Goal: Task Accomplishment & Management: Manage account settings

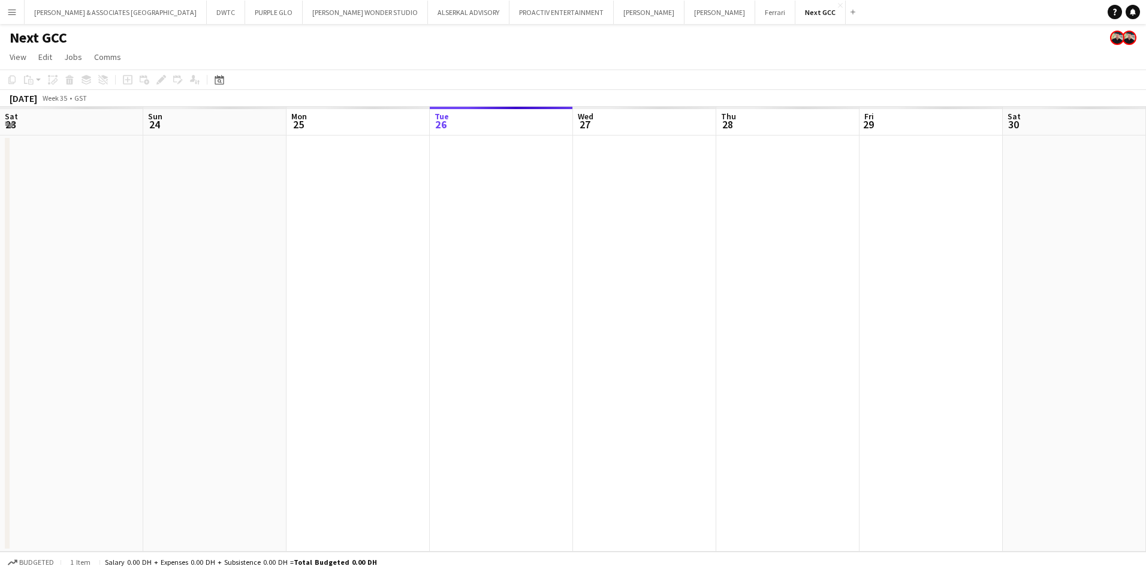
scroll to position [0, 287]
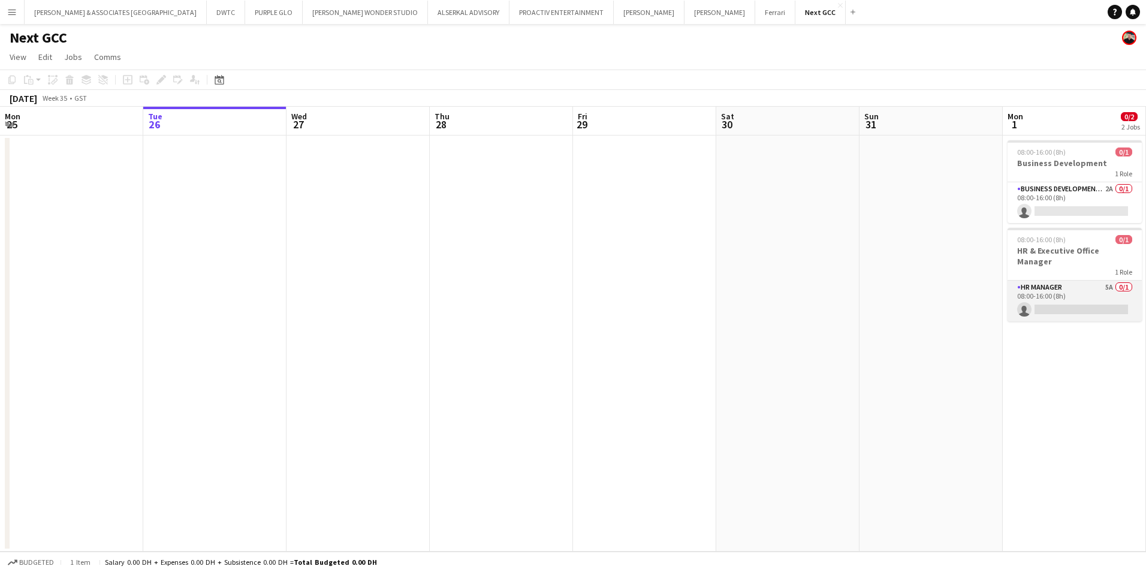
click at [1070, 281] on app-card-role "HR Manager 5A 0/1 08:00-16:00 (8h) single-neutral-actions" at bounding box center [1075, 301] width 134 height 41
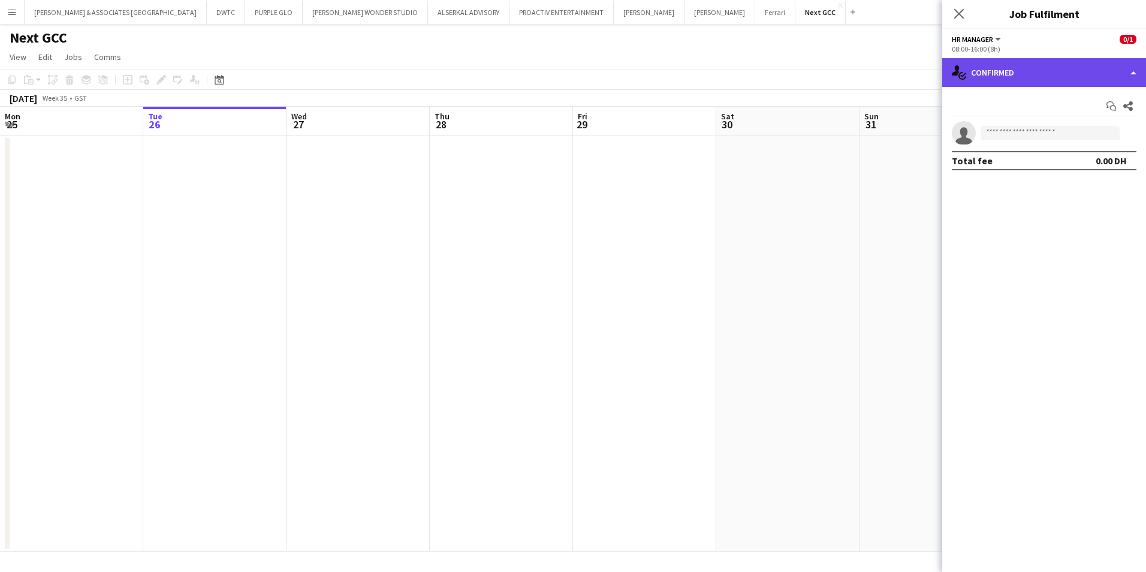
click at [1007, 65] on div "single-neutral-actions-check-2 Confirmed" at bounding box center [1044, 72] width 204 height 29
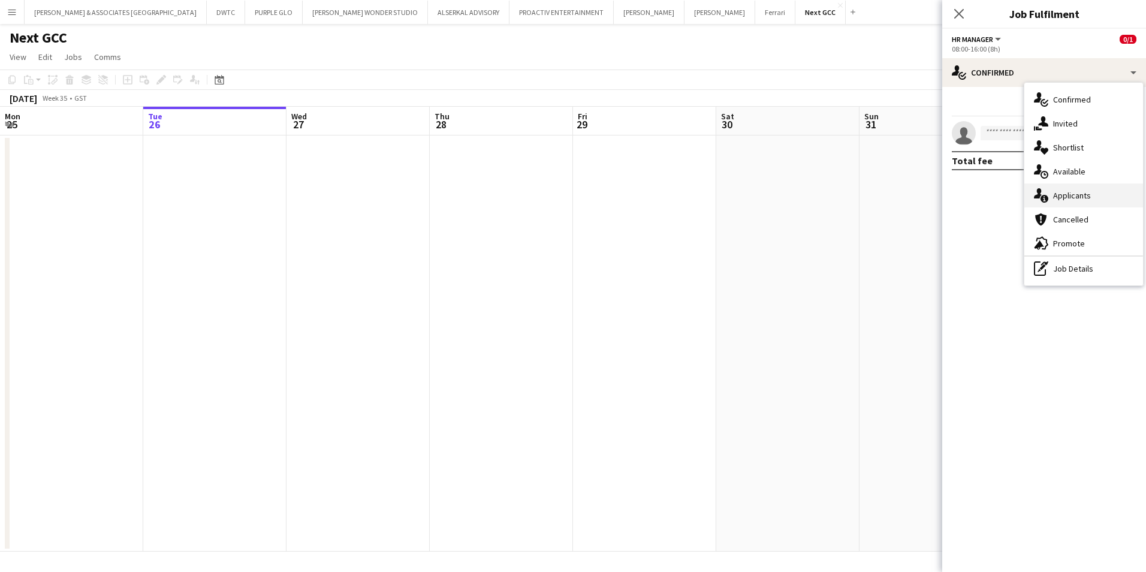
click at [1094, 189] on div "single-neutral-actions-information Applicants" at bounding box center [1083, 195] width 119 height 24
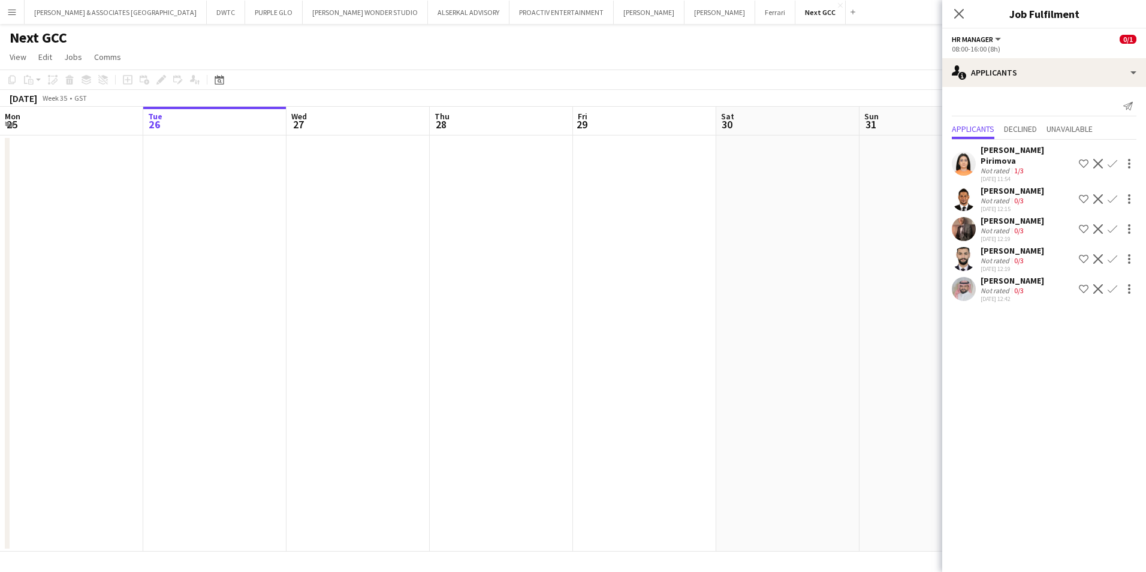
click at [1021, 275] on div "[PERSON_NAME]" at bounding box center [1013, 280] width 64 height 11
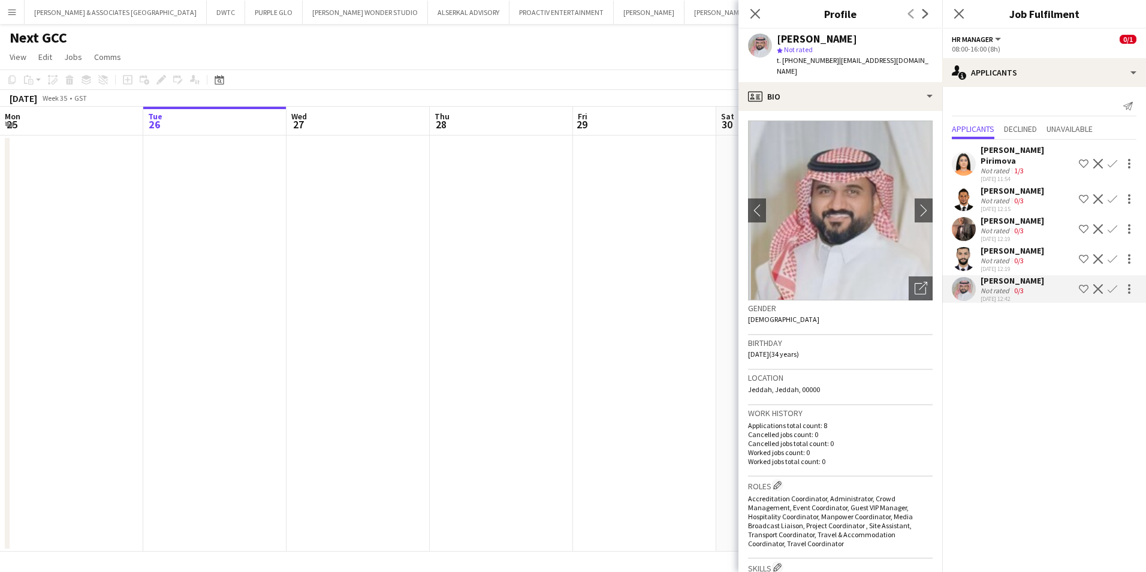
click at [1012, 256] on div "0/3" at bounding box center [1019, 260] width 14 height 9
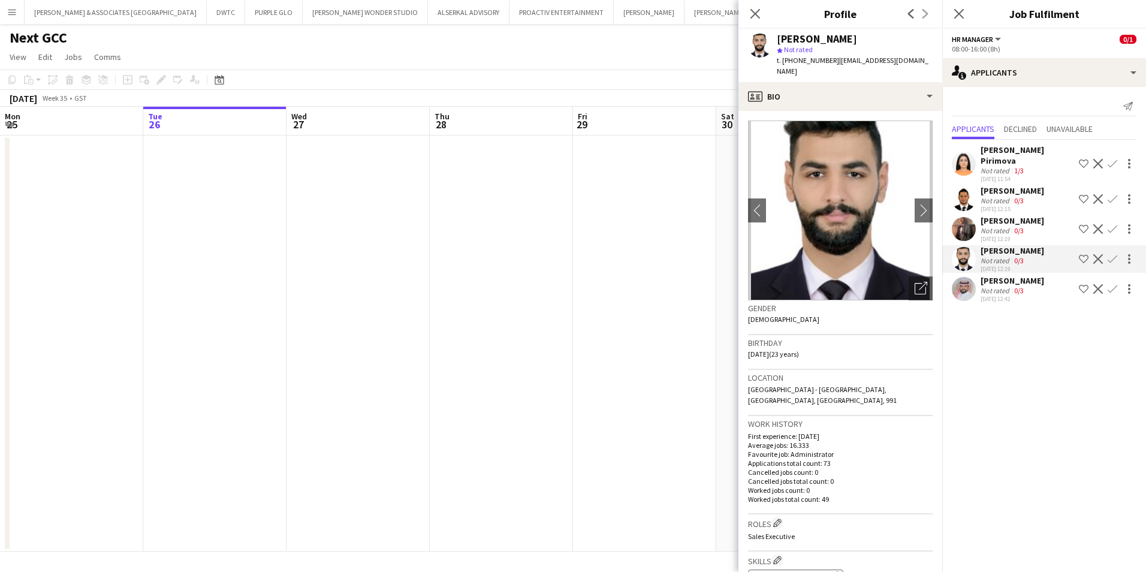
click at [1005, 215] on div "[PERSON_NAME]" at bounding box center [1013, 220] width 64 height 11
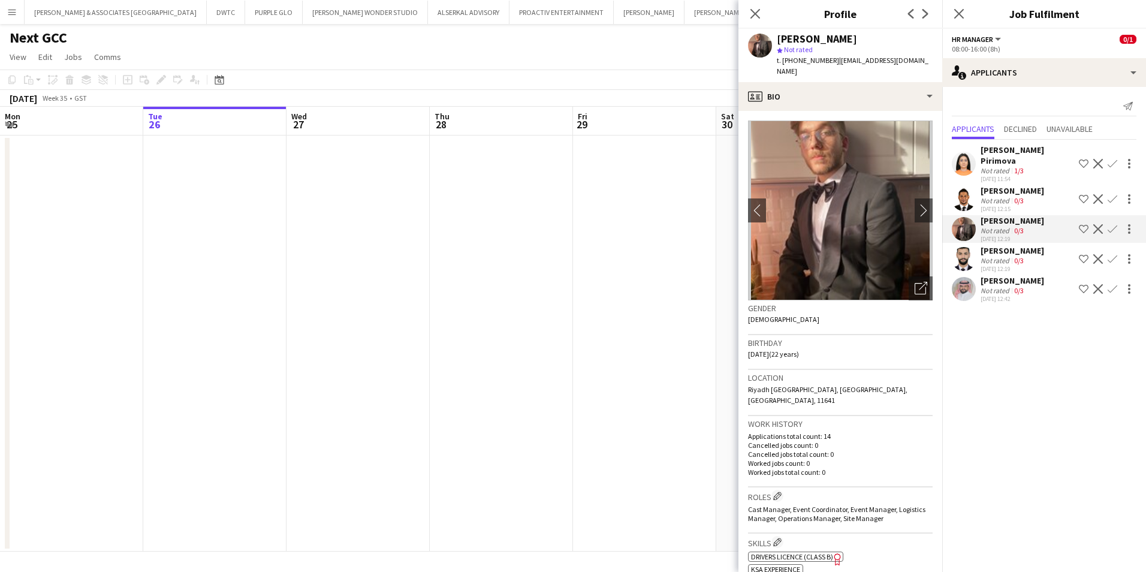
click at [1008, 185] on div "[PERSON_NAME]" at bounding box center [1013, 190] width 64 height 11
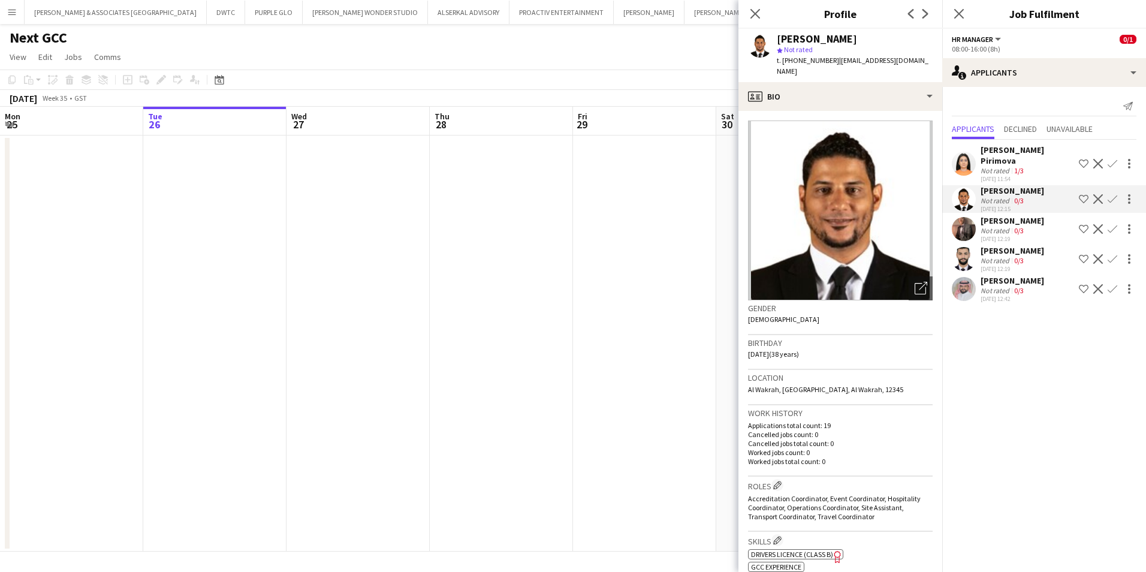
click at [1003, 145] on div "[PERSON_NAME] Pirimova" at bounding box center [1028, 155] width 94 height 22
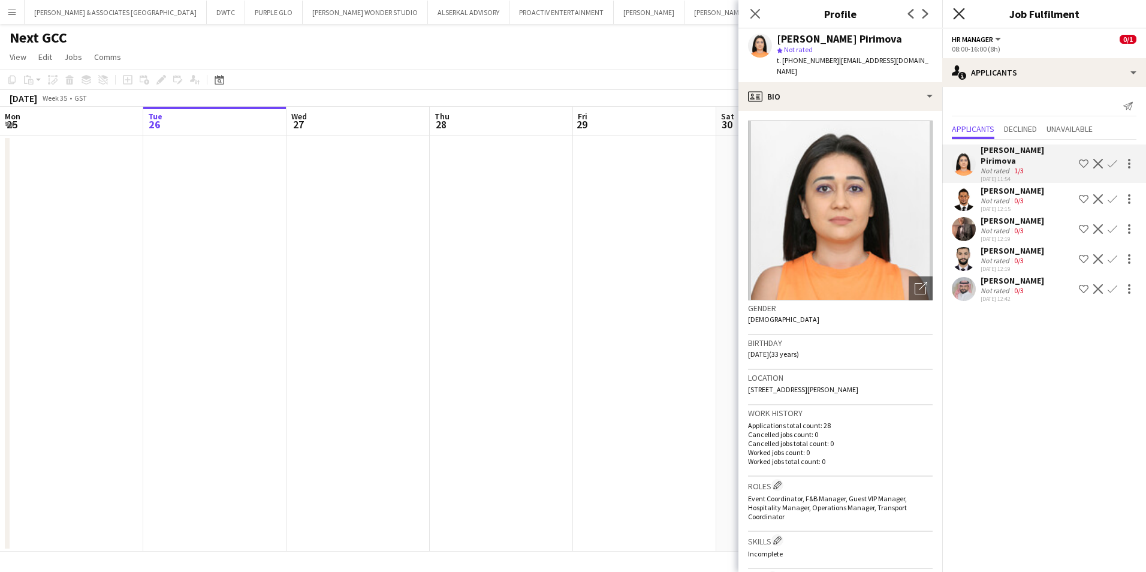
click at [960, 10] on icon "Close pop-in" at bounding box center [958, 13] width 11 height 11
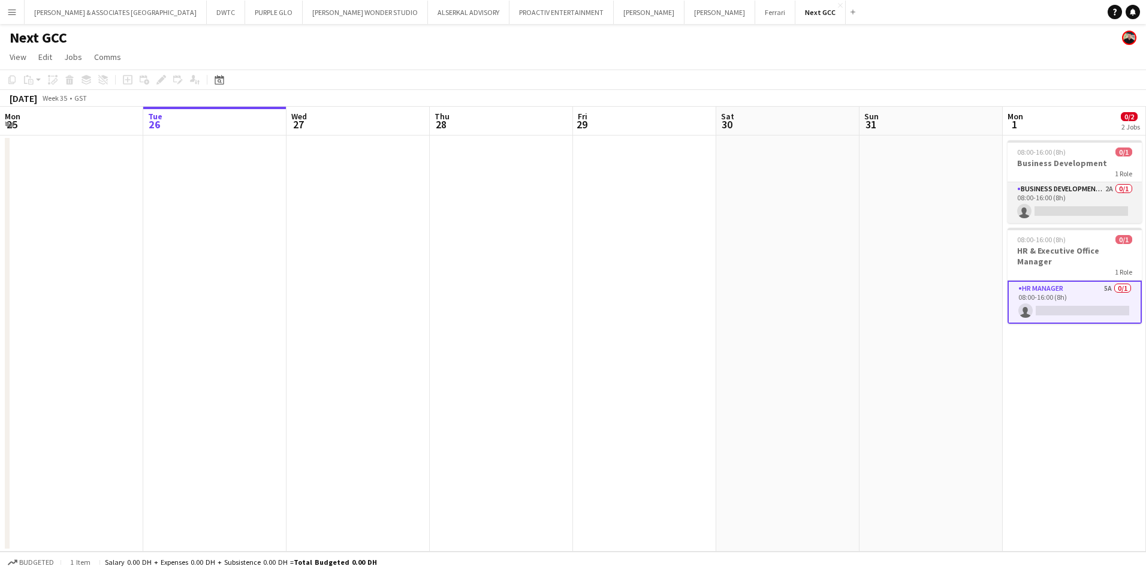
click at [1069, 189] on app-card-role "Business Development Manager 2A 0/1 08:00-16:00 (8h) single-neutral-actions" at bounding box center [1075, 202] width 134 height 41
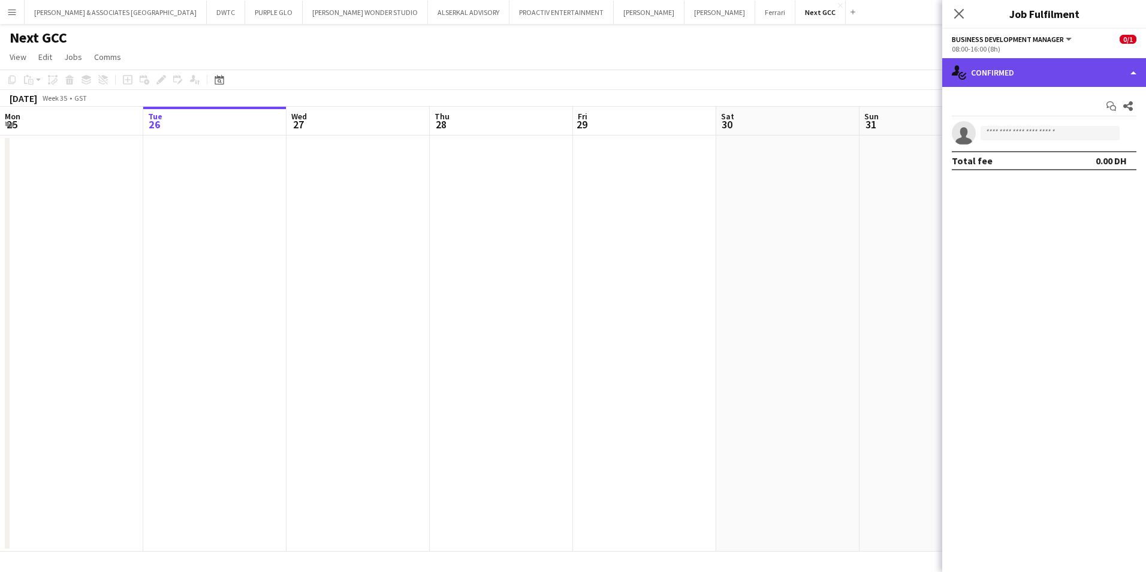
click at [1011, 73] on div "single-neutral-actions-check-2 Confirmed" at bounding box center [1044, 72] width 204 height 29
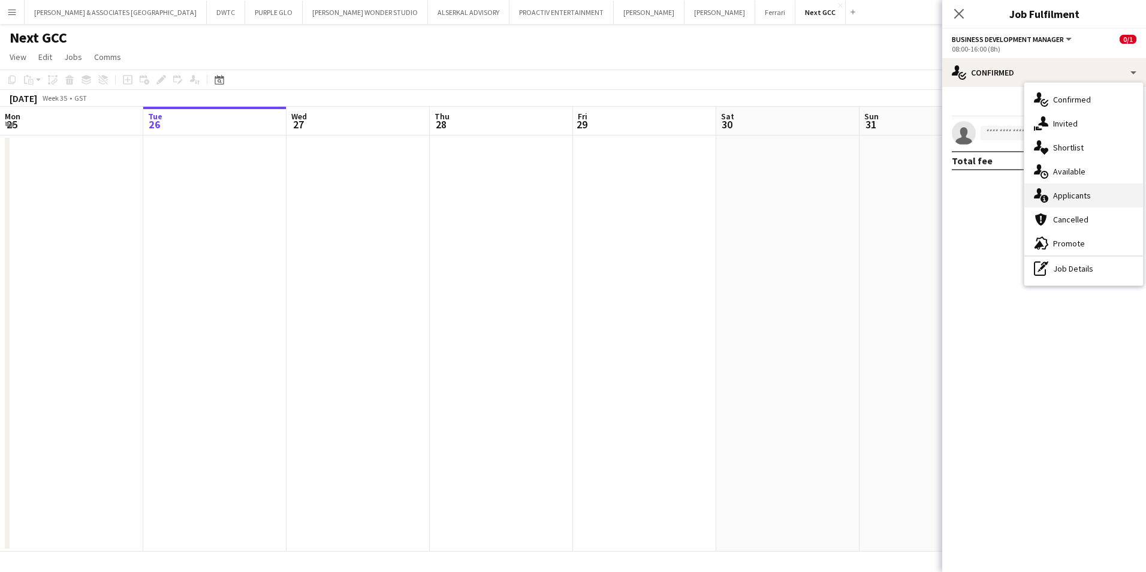
click at [1090, 192] on div "single-neutral-actions-information Applicants" at bounding box center [1083, 195] width 119 height 24
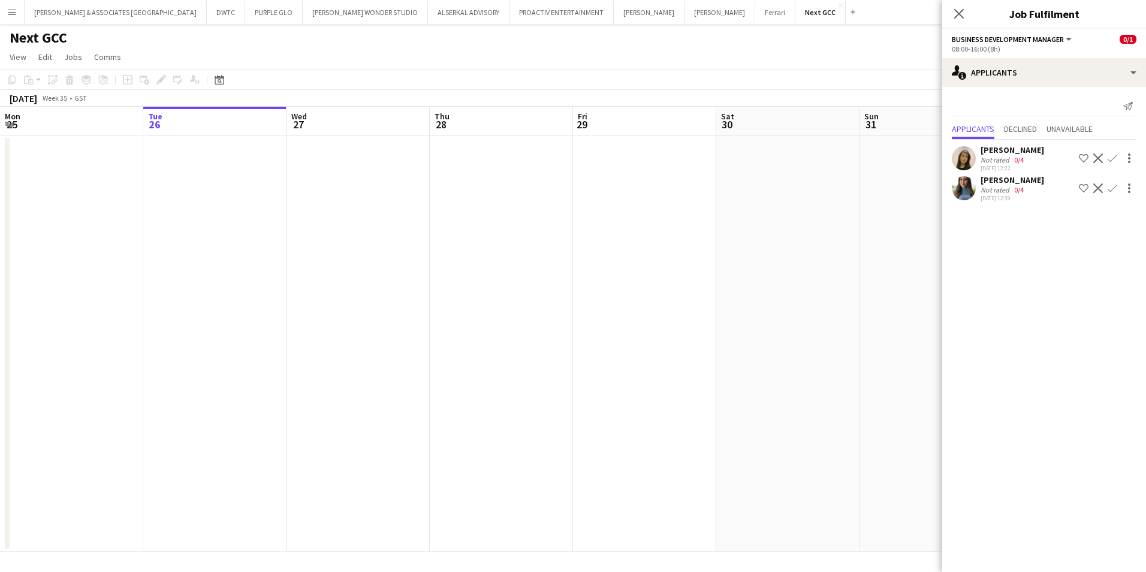
click at [1011, 182] on div "[PERSON_NAME]" at bounding box center [1013, 179] width 64 height 11
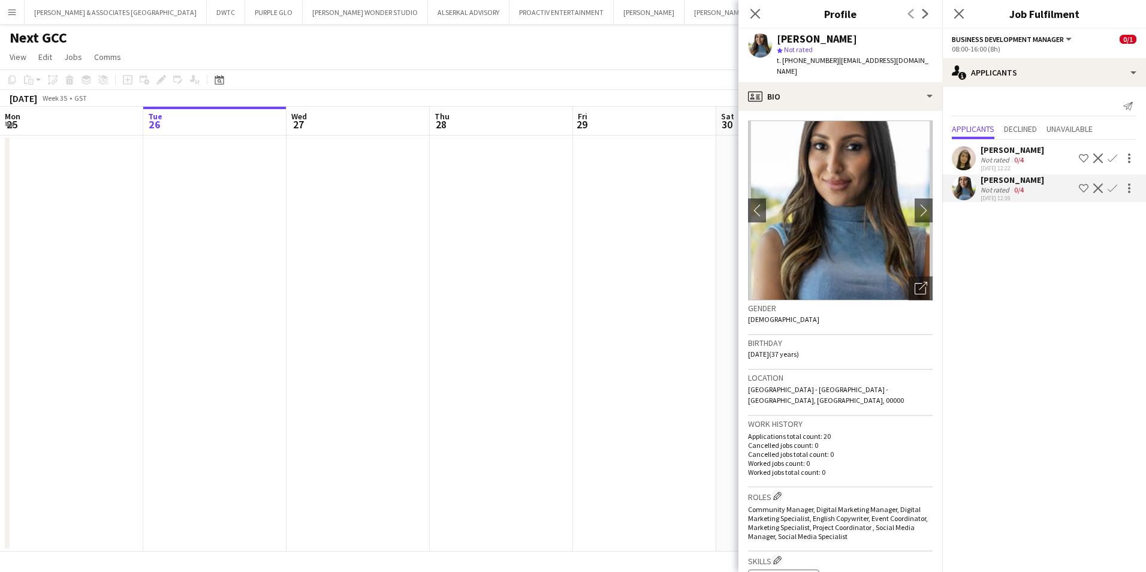
click at [1007, 151] on div "[PERSON_NAME]" at bounding box center [1013, 149] width 64 height 11
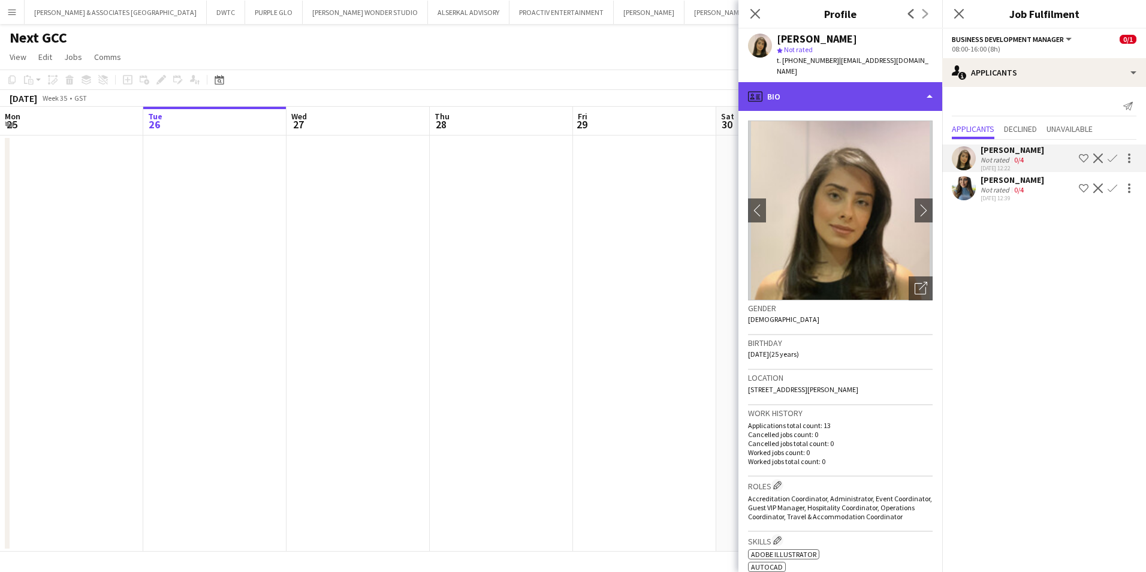
click at [820, 82] on div "profile Bio" at bounding box center [840, 96] width 204 height 29
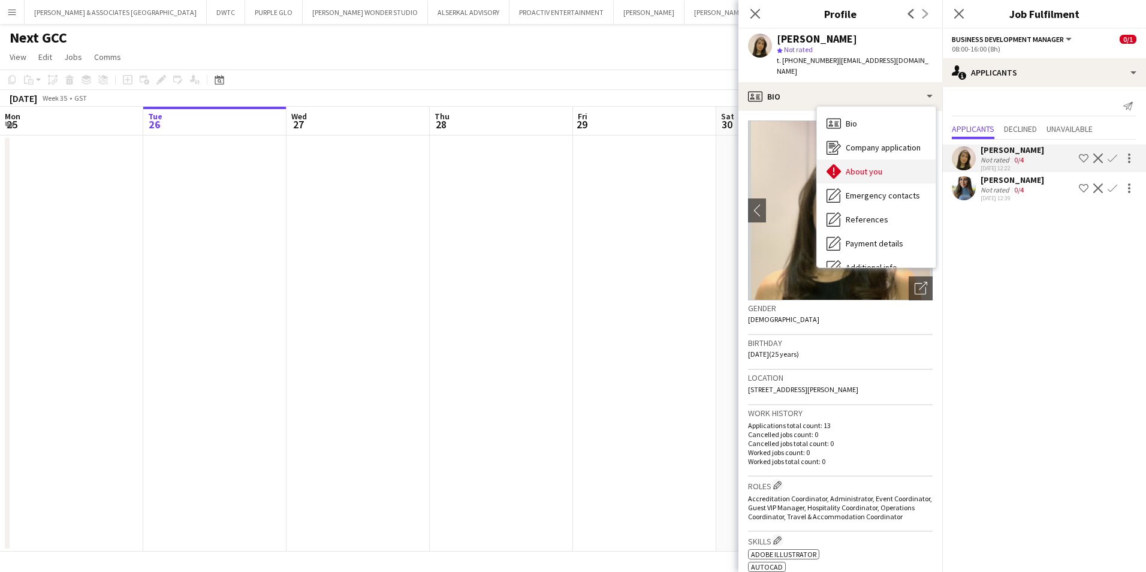
click at [857, 159] on div "About you About you" at bounding box center [876, 171] width 119 height 24
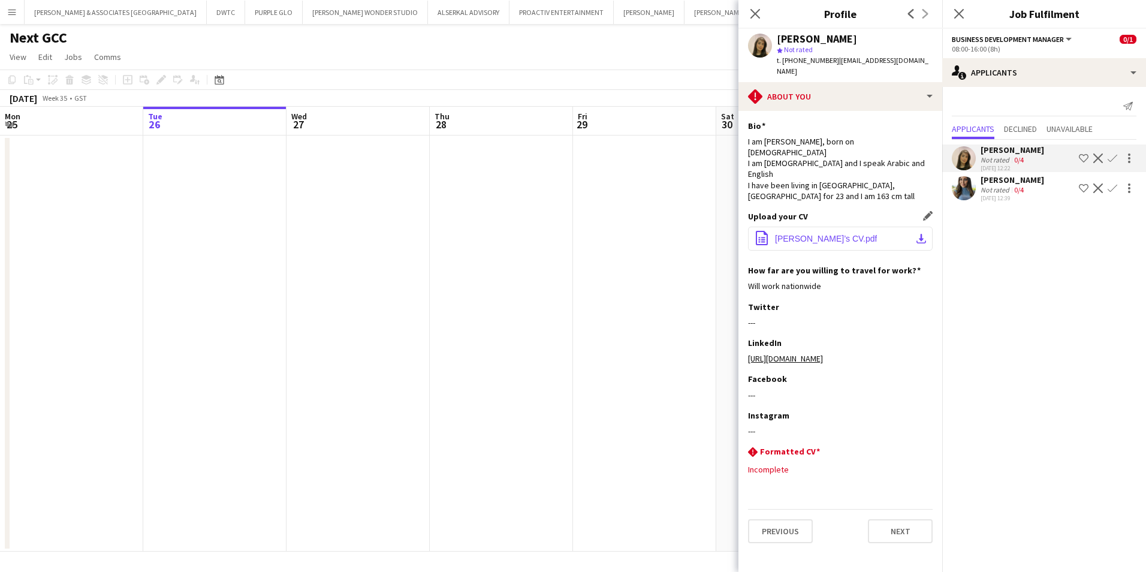
click at [820, 227] on button "office-file-sheet [PERSON_NAME]’s CV.pdf download-bottom" at bounding box center [840, 239] width 185 height 24
click at [1097, 156] on app-icon "Decline" at bounding box center [1098, 158] width 10 height 10
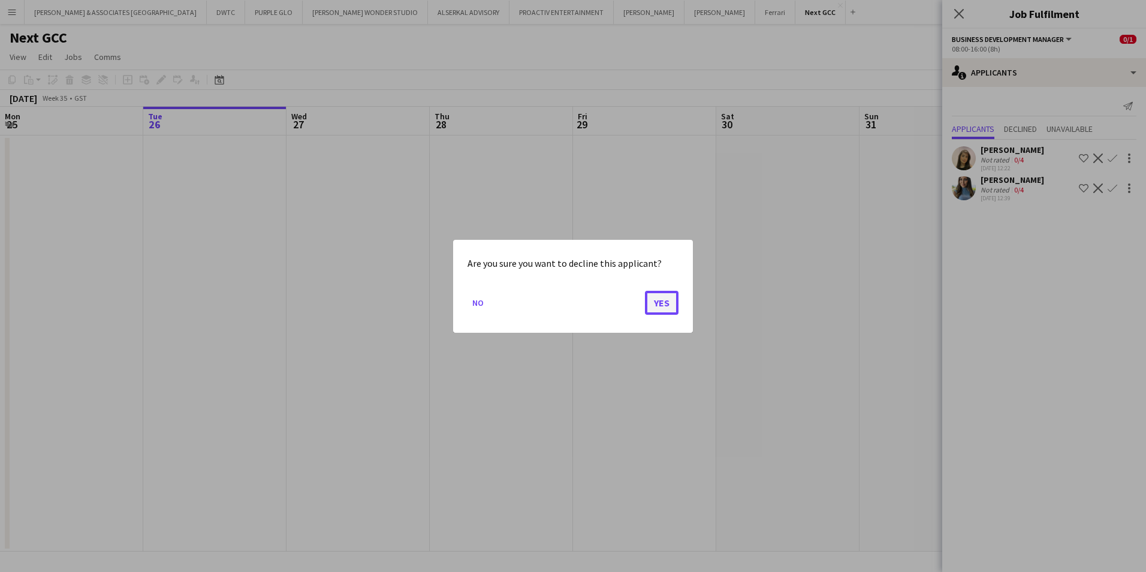
click at [661, 301] on button "Yes" at bounding box center [662, 302] width 34 height 24
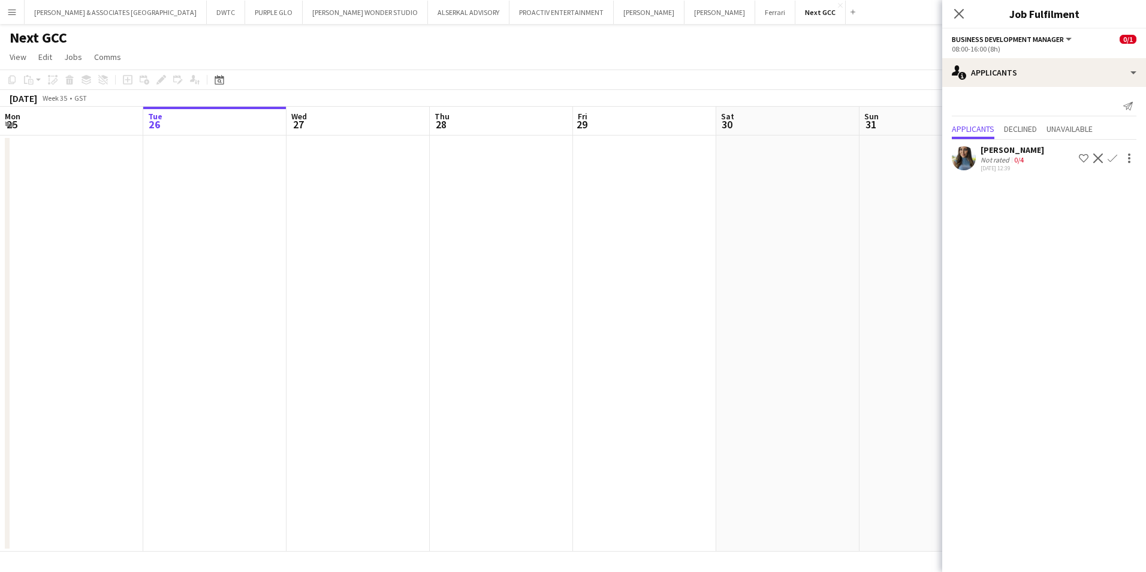
click at [999, 160] on div "Not rated" at bounding box center [996, 159] width 31 height 9
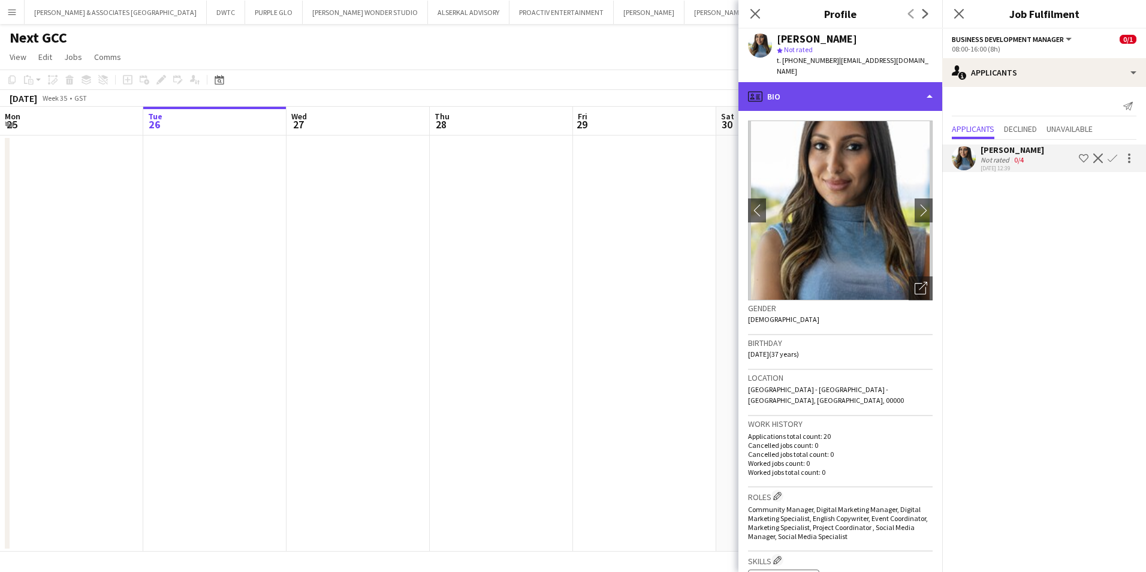
click at [894, 82] on div "profile Bio" at bounding box center [840, 96] width 204 height 29
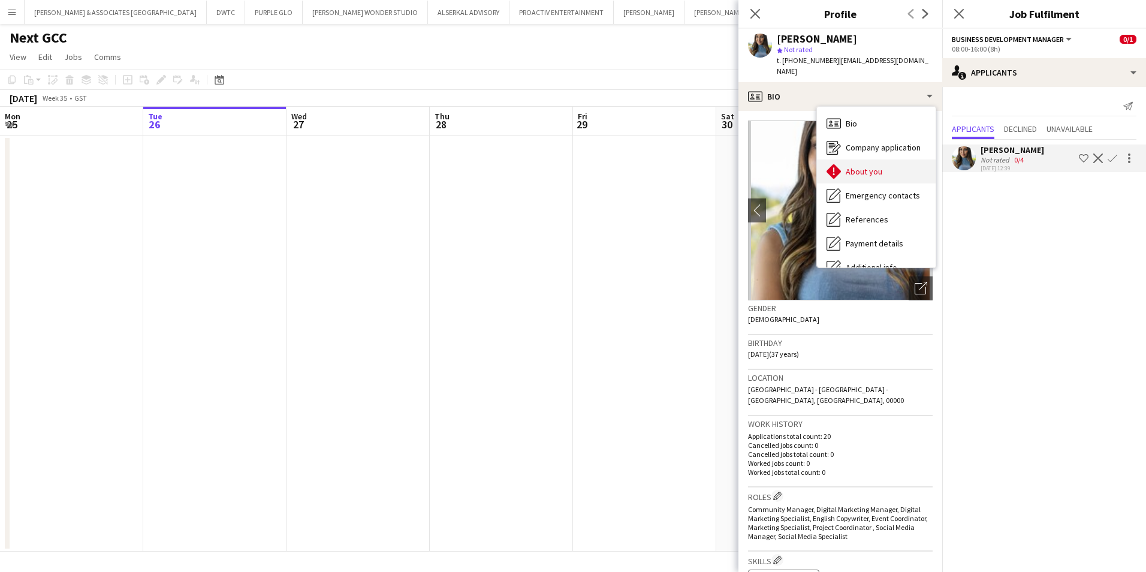
click at [876, 166] on span "About you" at bounding box center [864, 171] width 37 height 11
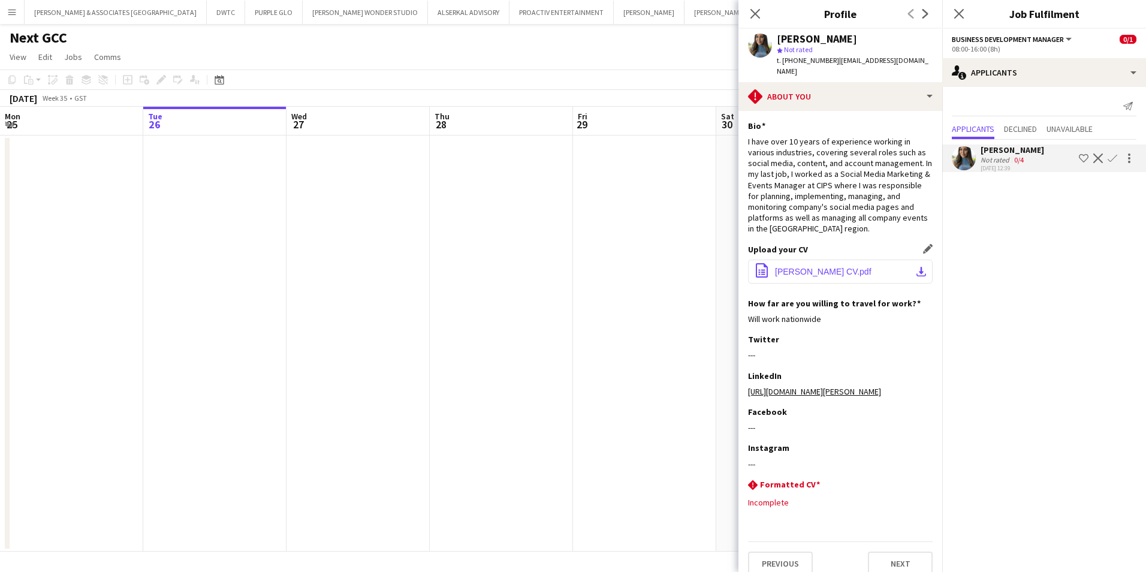
click at [834, 267] on span "[PERSON_NAME] CV.pdf" at bounding box center [823, 272] width 97 height 10
click at [958, 9] on icon "Close pop-in" at bounding box center [958, 13] width 11 height 11
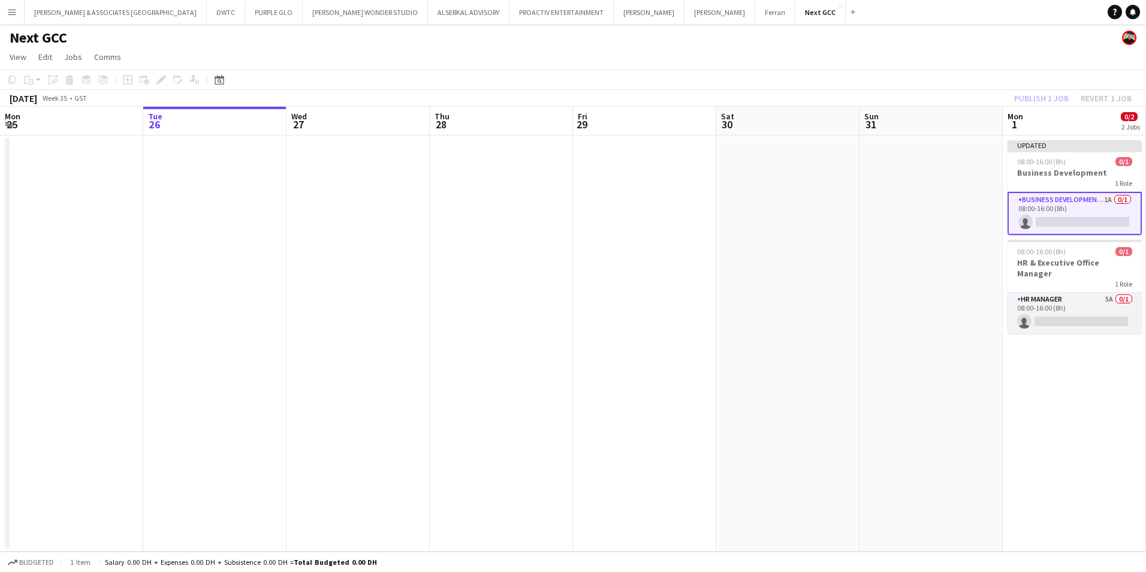
click at [1051, 293] on app-card-role "HR Manager 5A 0/1 08:00-16:00 (8h) single-neutral-actions" at bounding box center [1075, 313] width 134 height 41
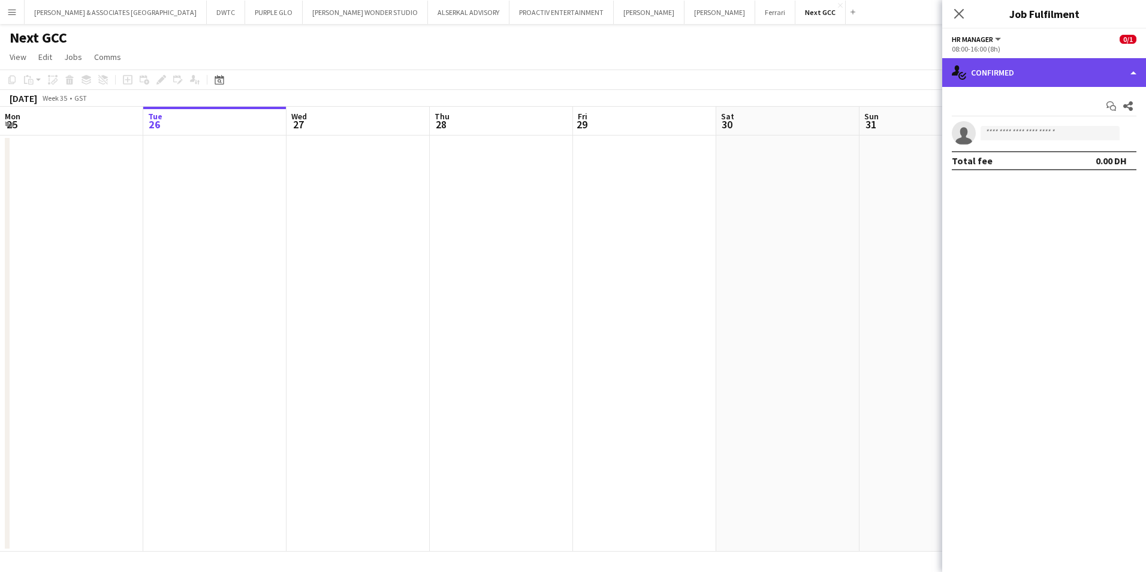
click at [1008, 74] on div "single-neutral-actions-check-2 Confirmed" at bounding box center [1044, 72] width 204 height 29
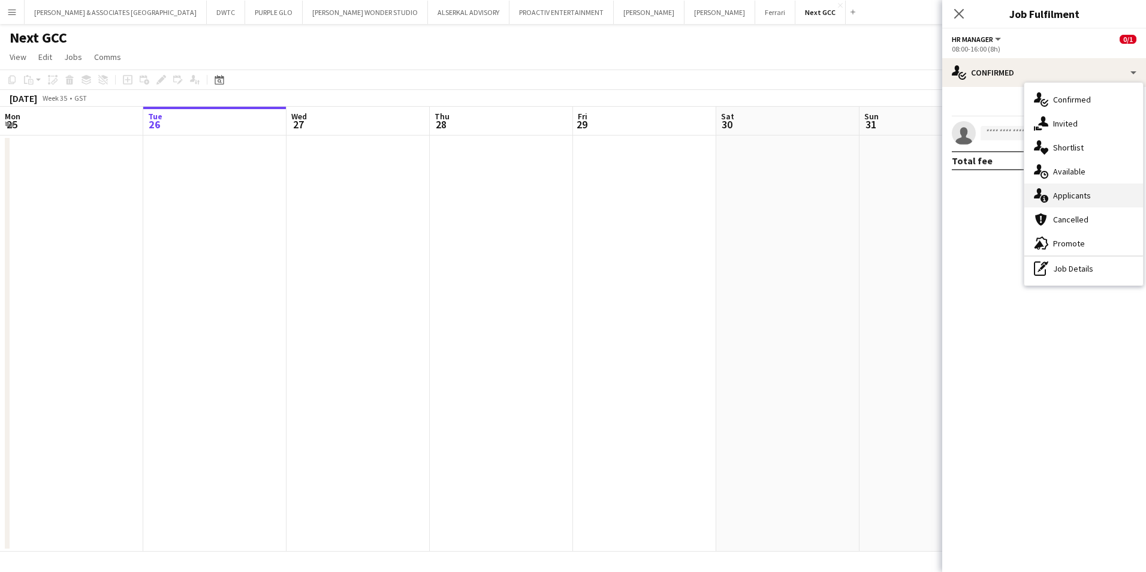
click at [1081, 200] on div "single-neutral-actions-information Applicants" at bounding box center [1083, 195] width 119 height 24
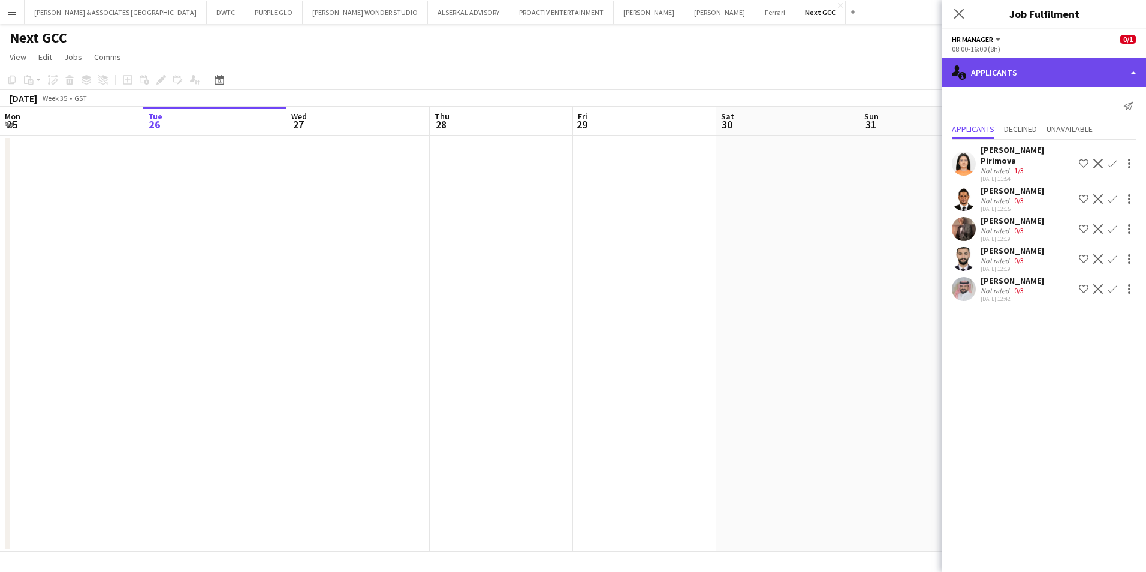
click at [995, 71] on div "single-neutral-actions-information Applicants" at bounding box center [1044, 72] width 204 height 29
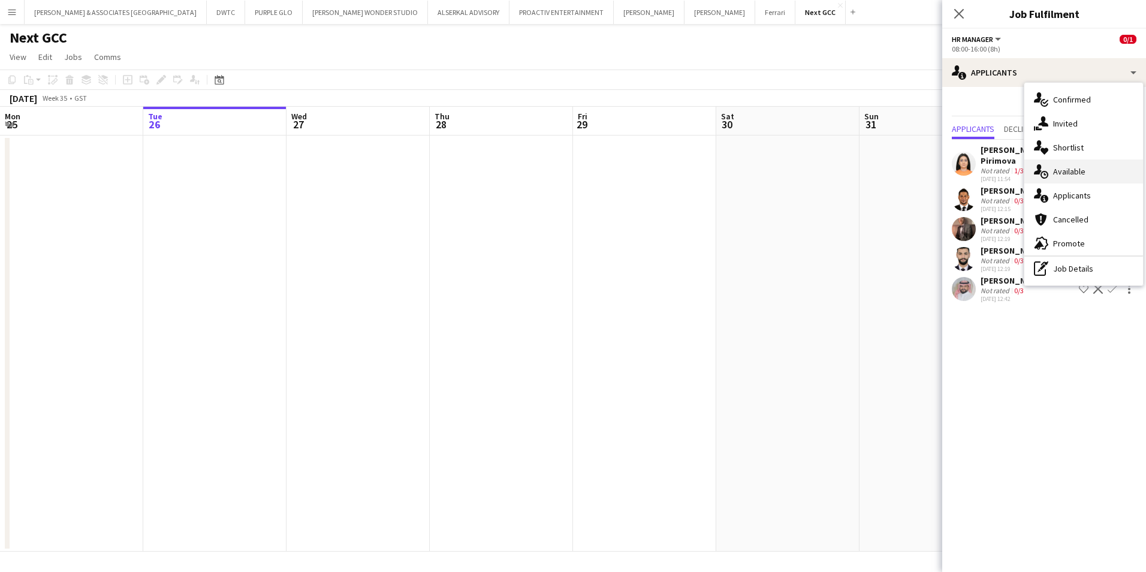
click at [1063, 169] on div "single-neutral-actions-upload Available" at bounding box center [1083, 171] width 119 height 24
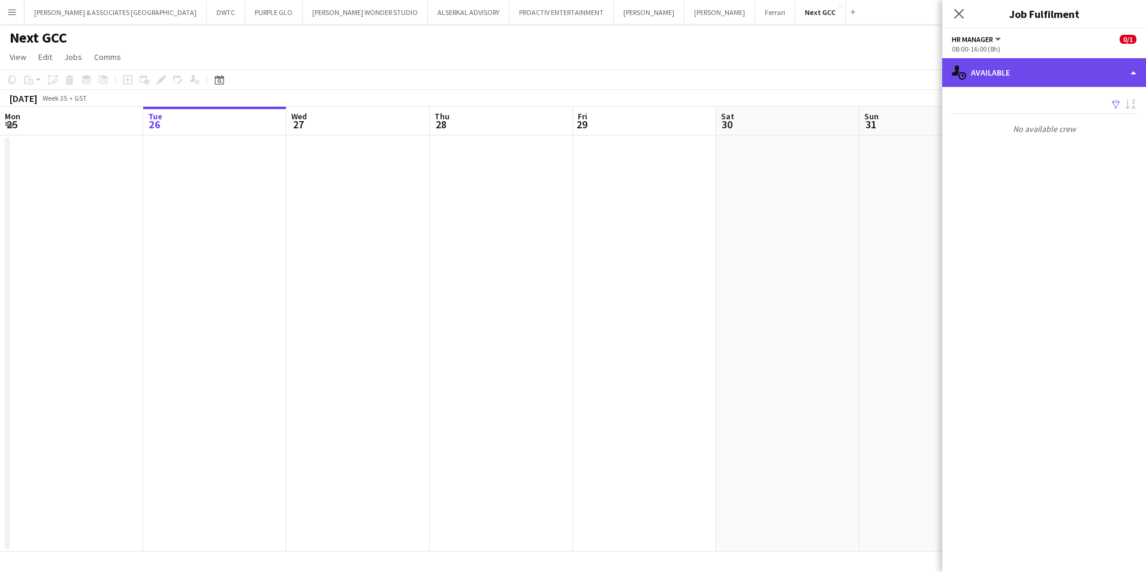
click at [1024, 73] on div "single-neutral-actions-upload Available" at bounding box center [1044, 72] width 204 height 29
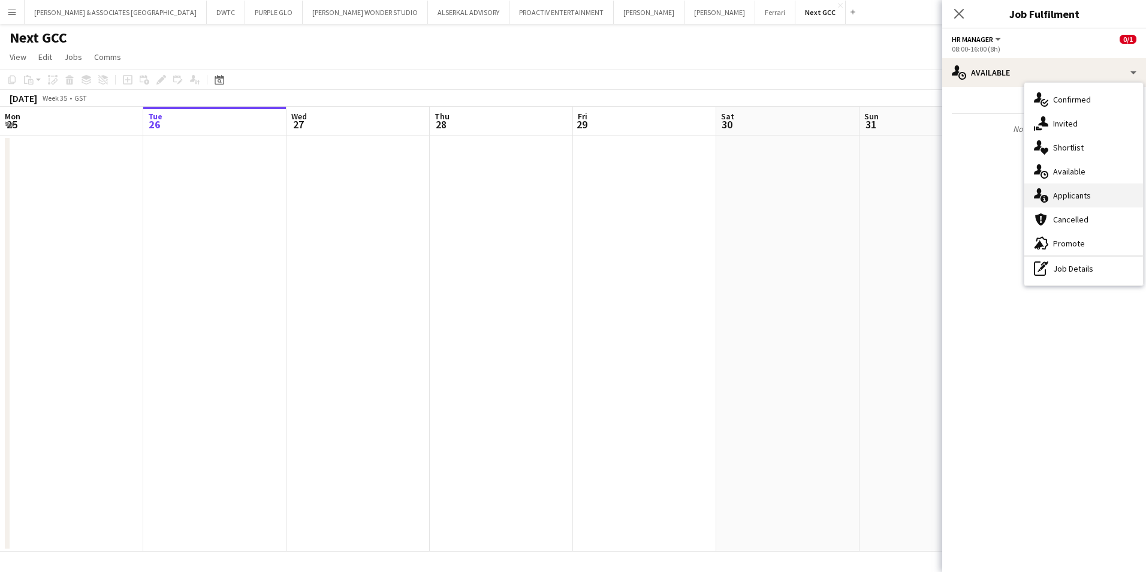
click at [1086, 197] on div "single-neutral-actions-information Applicants" at bounding box center [1083, 195] width 119 height 24
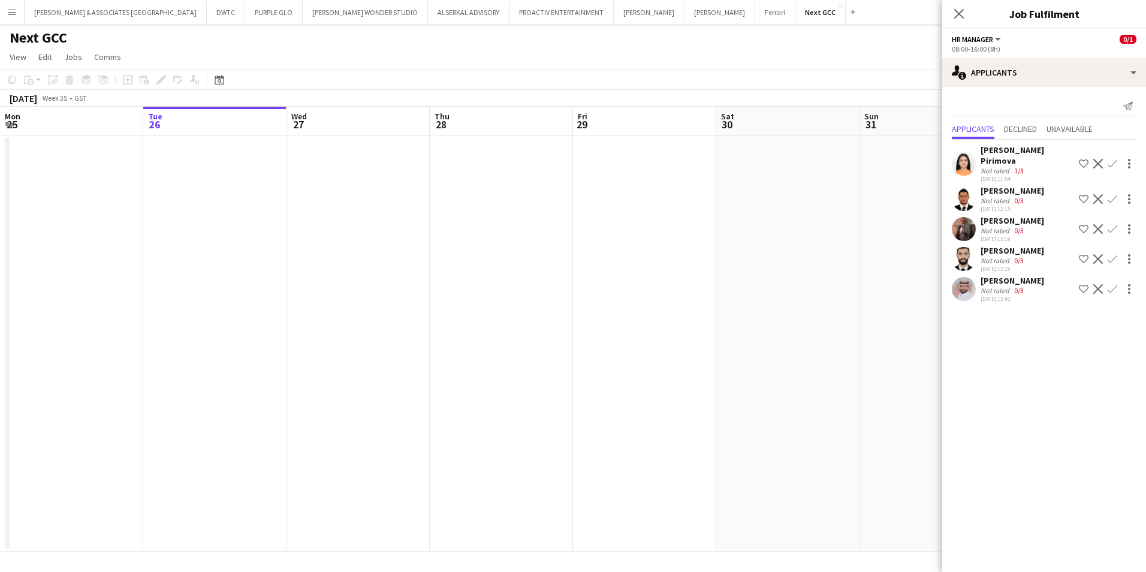
click at [1014, 286] on app-skills-label "0/3" at bounding box center [1019, 290] width 10 height 9
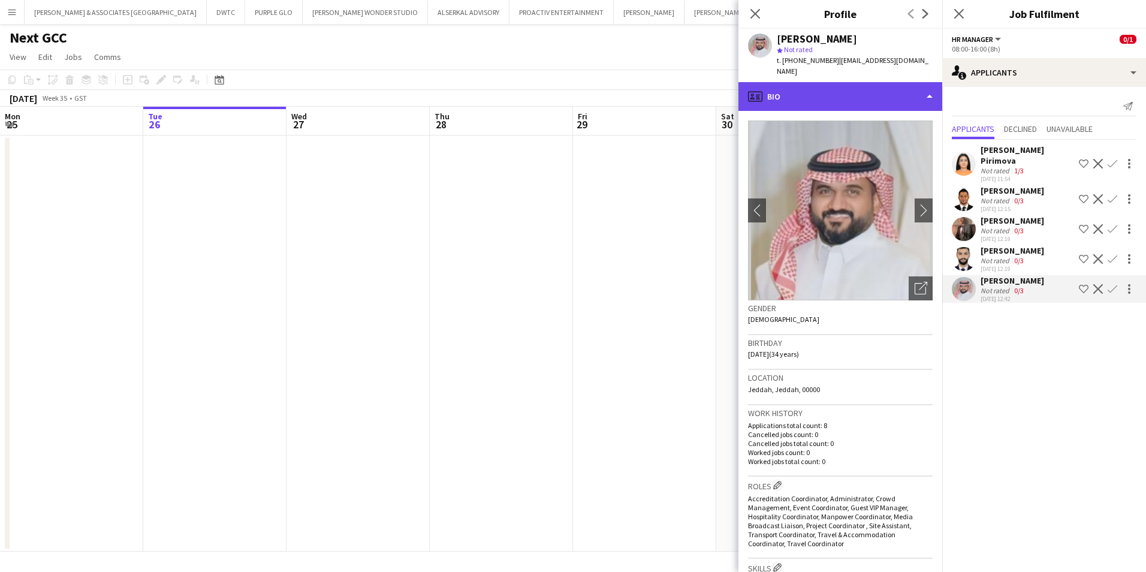
click at [807, 82] on div "profile Bio" at bounding box center [840, 96] width 204 height 29
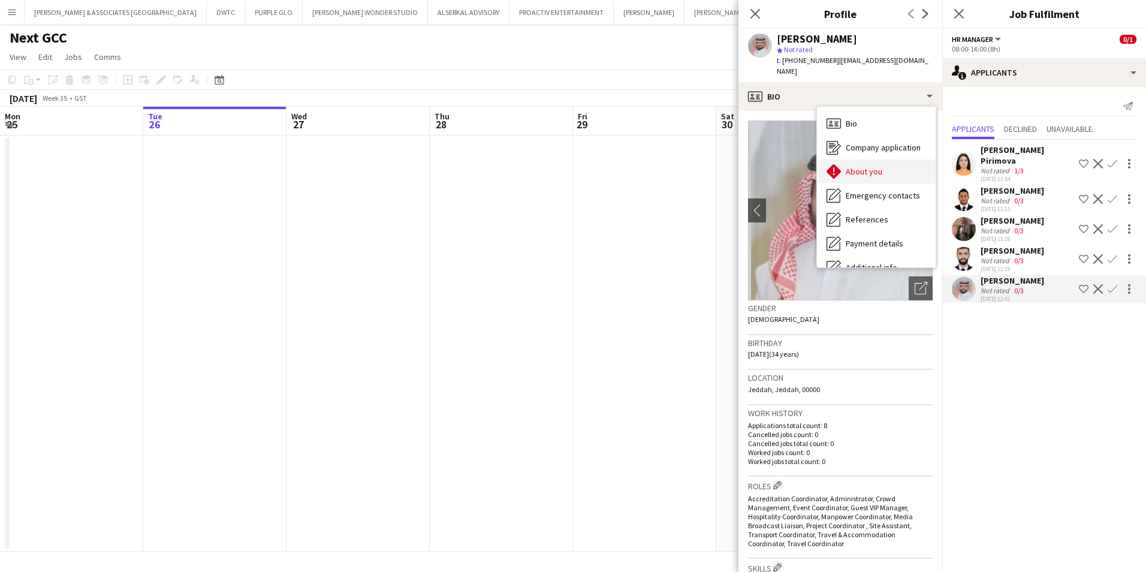
click at [883, 165] on div "About you About you" at bounding box center [876, 171] width 119 height 24
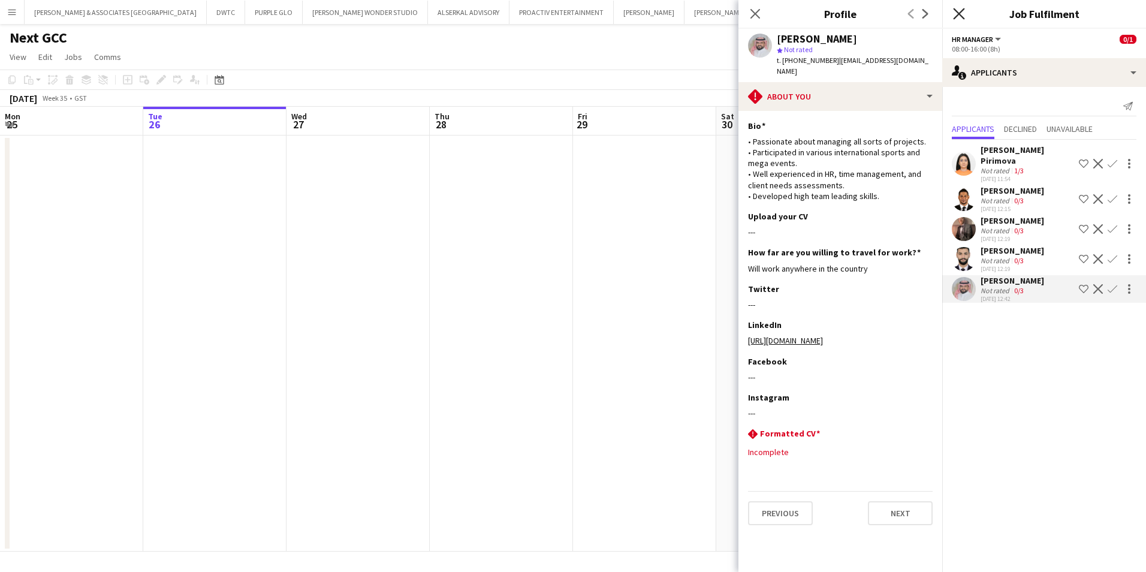
click at [959, 10] on icon "Close pop-in" at bounding box center [958, 13] width 11 height 11
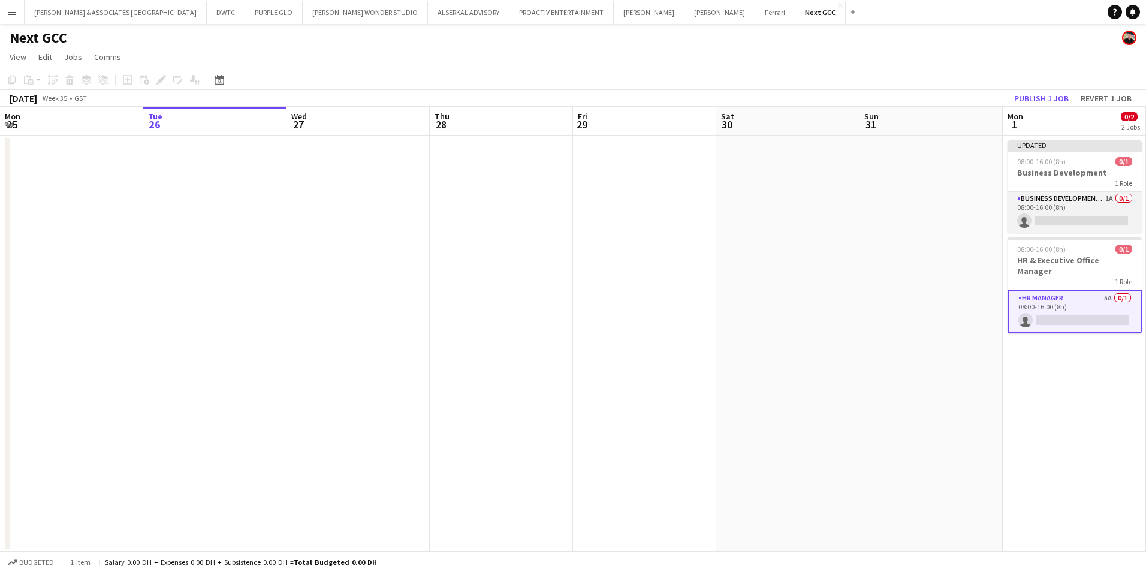
click at [1093, 199] on app-card-role "Business Development Manager 1A 0/1 08:00-16:00 (8h) single-neutral-actions" at bounding box center [1075, 212] width 134 height 41
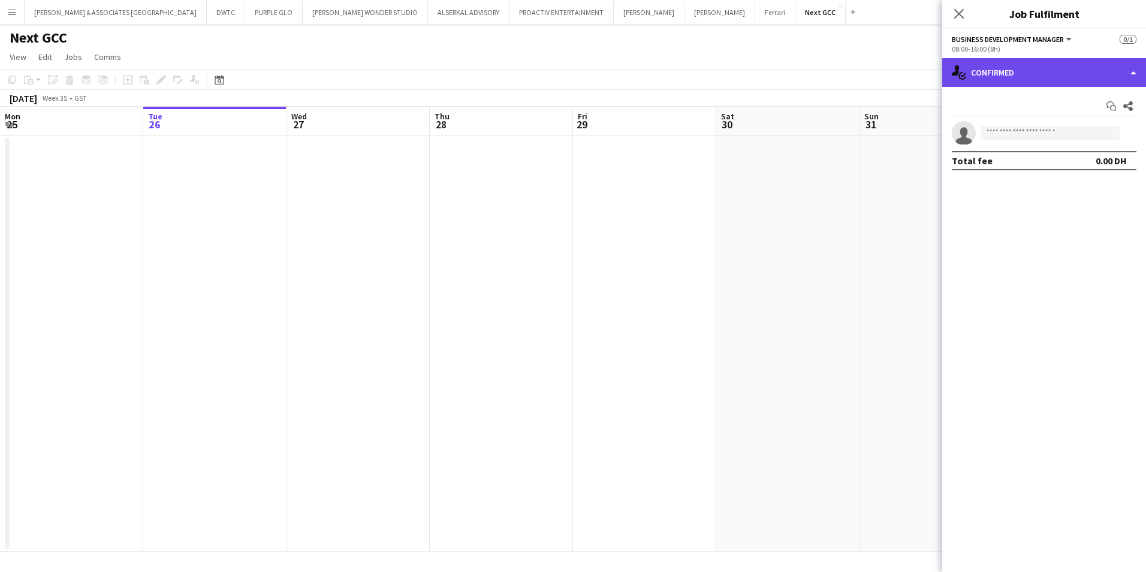
click at [1028, 75] on div "single-neutral-actions-check-2 Confirmed" at bounding box center [1044, 72] width 204 height 29
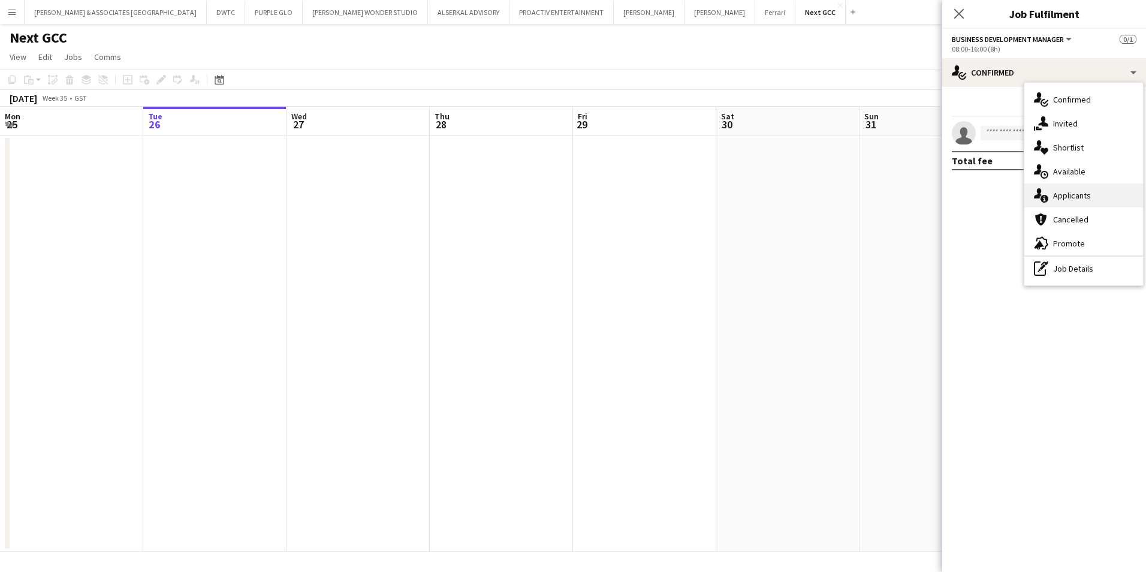
click at [1086, 203] on div "single-neutral-actions-information Applicants" at bounding box center [1083, 195] width 119 height 24
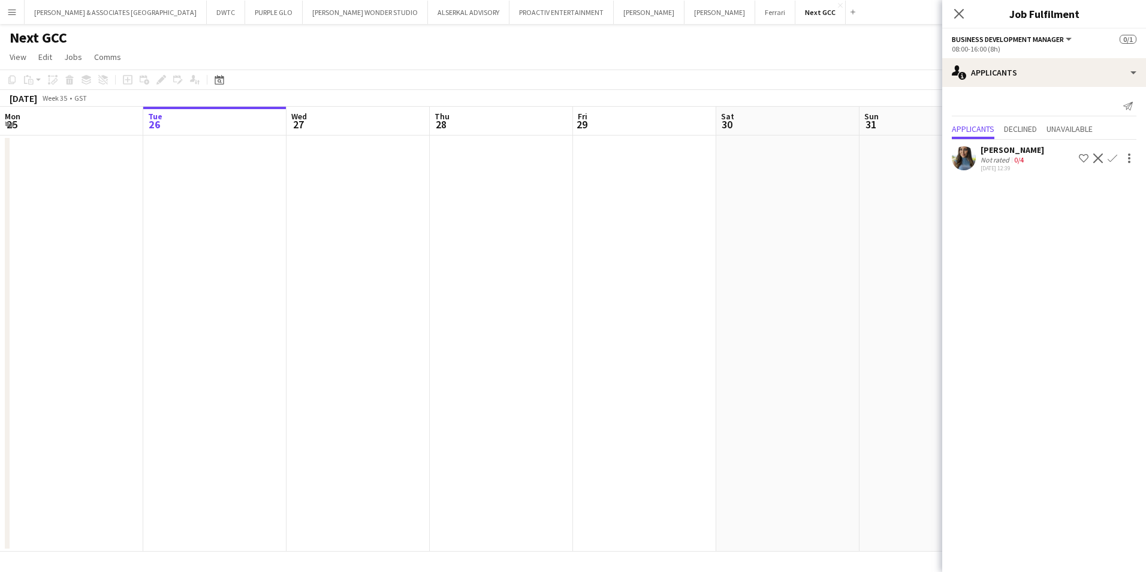
click at [1025, 155] on div "[PERSON_NAME]" at bounding box center [1013, 149] width 64 height 11
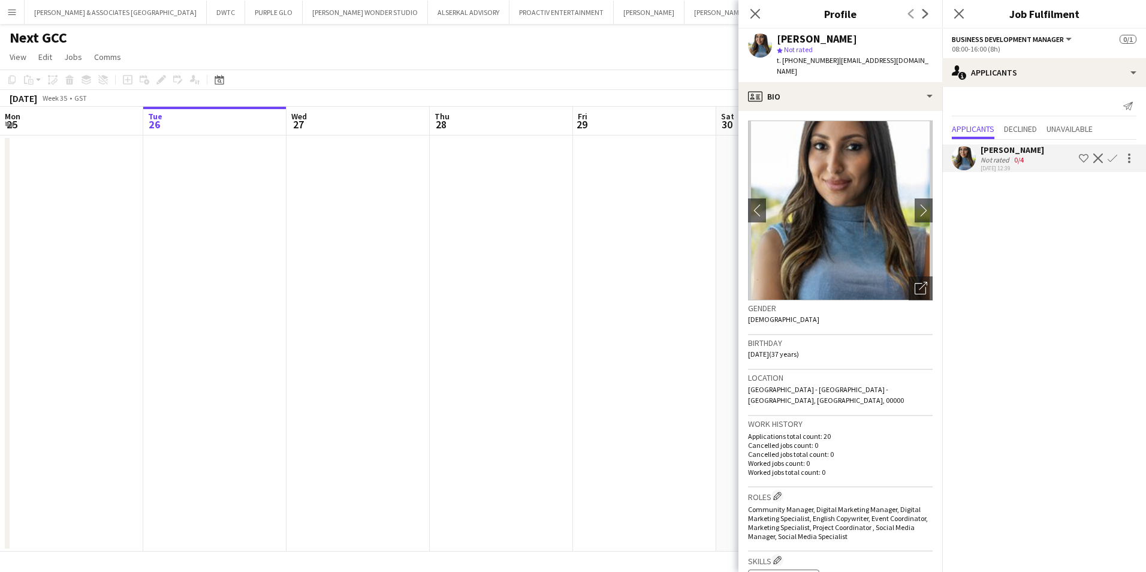
click at [1098, 159] on app-icon "Decline" at bounding box center [1098, 158] width 10 height 10
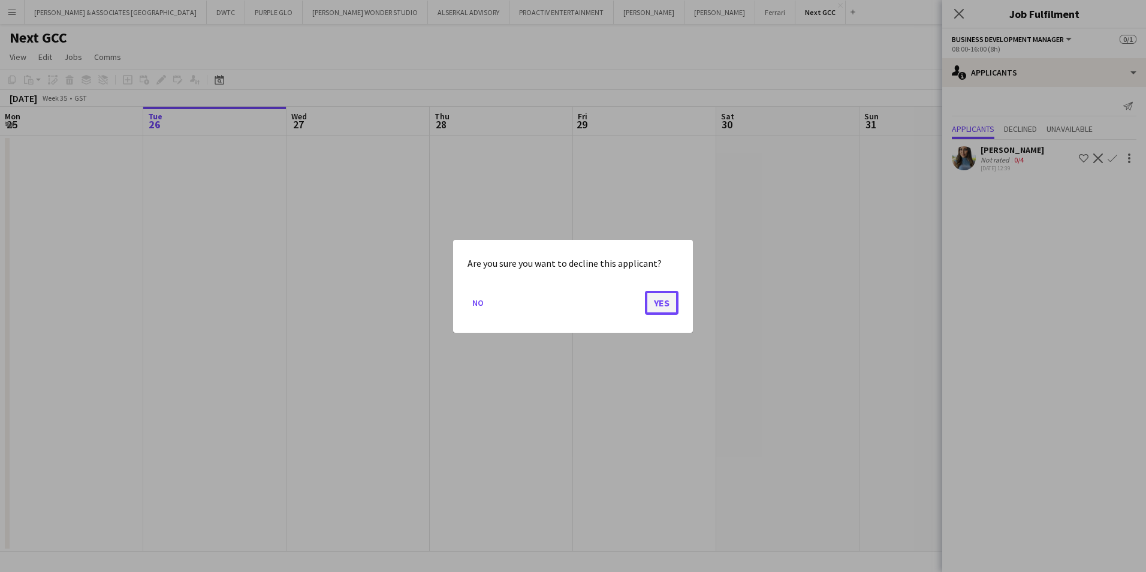
click at [661, 313] on button "Yes" at bounding box center [662, 302] width 34 height 24
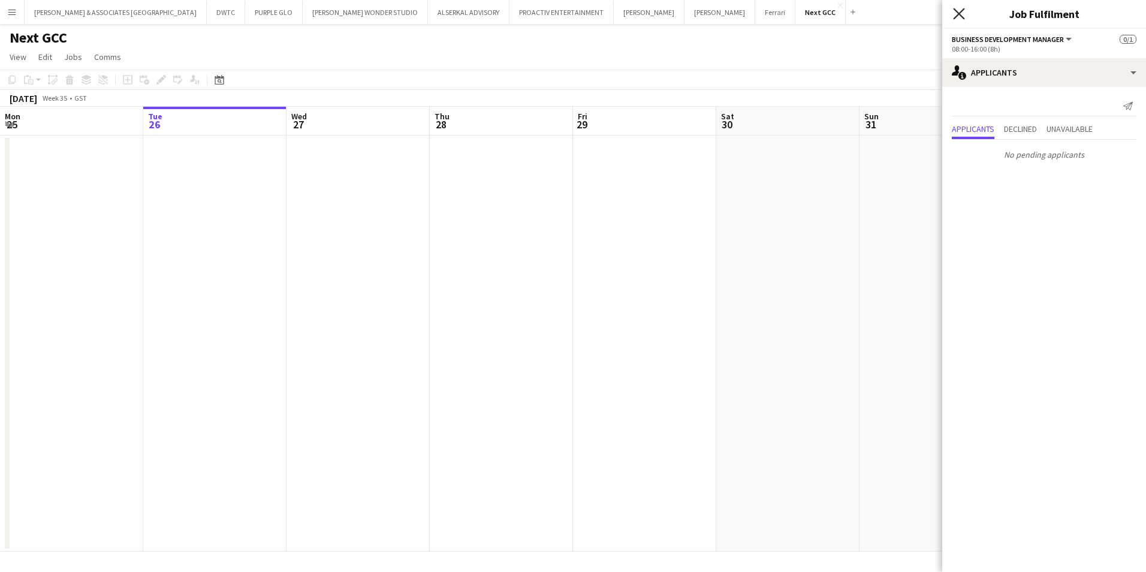
click at [959, 13] on icon "Close pop-in" at bounding box center [958, 13] width 11 height 11
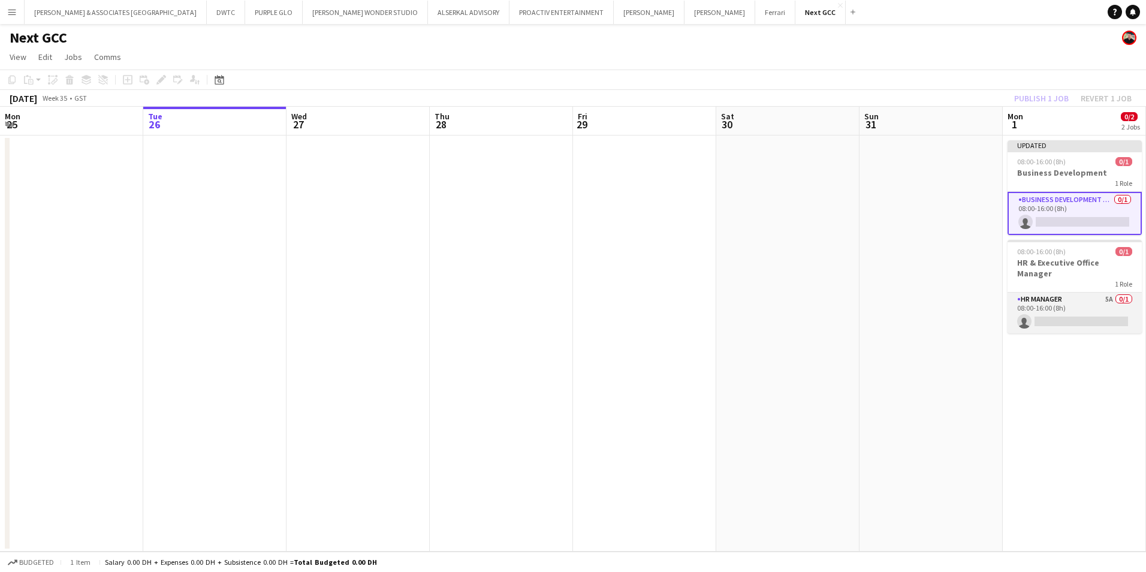
click at [1053, 293] on app-card-role "HR Manager 5A 0/1 08:00-16:00 (8h) single-neutral-actions" at bounding box center [1075, 313] width 134 height 41
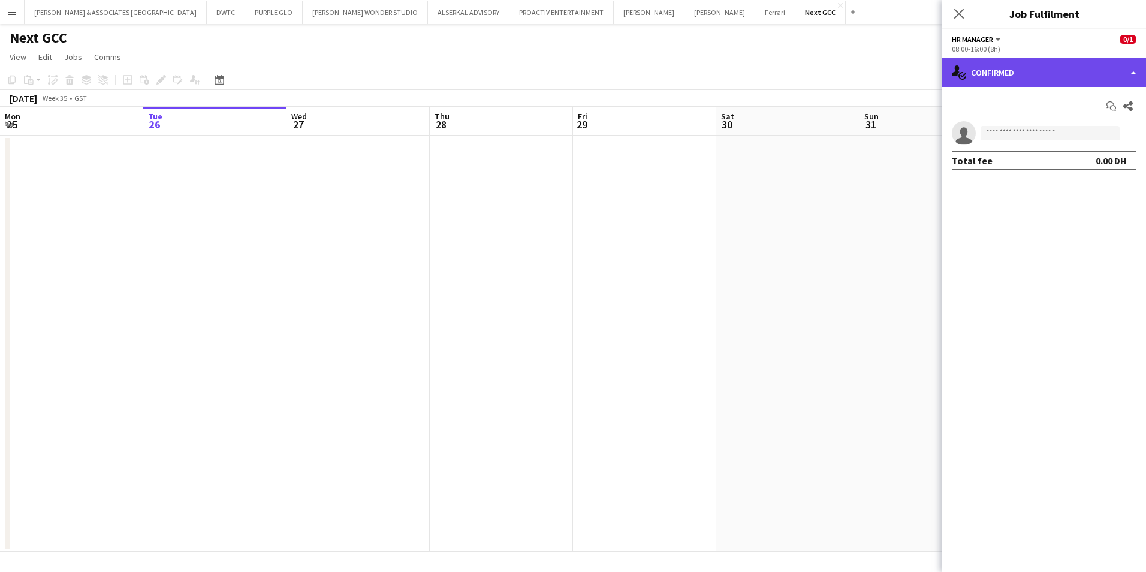
click at [1025, 82] on div "single-neutral-actions-check-2 Confirmed" at bounding box center [1044, 72] width 204 height 29
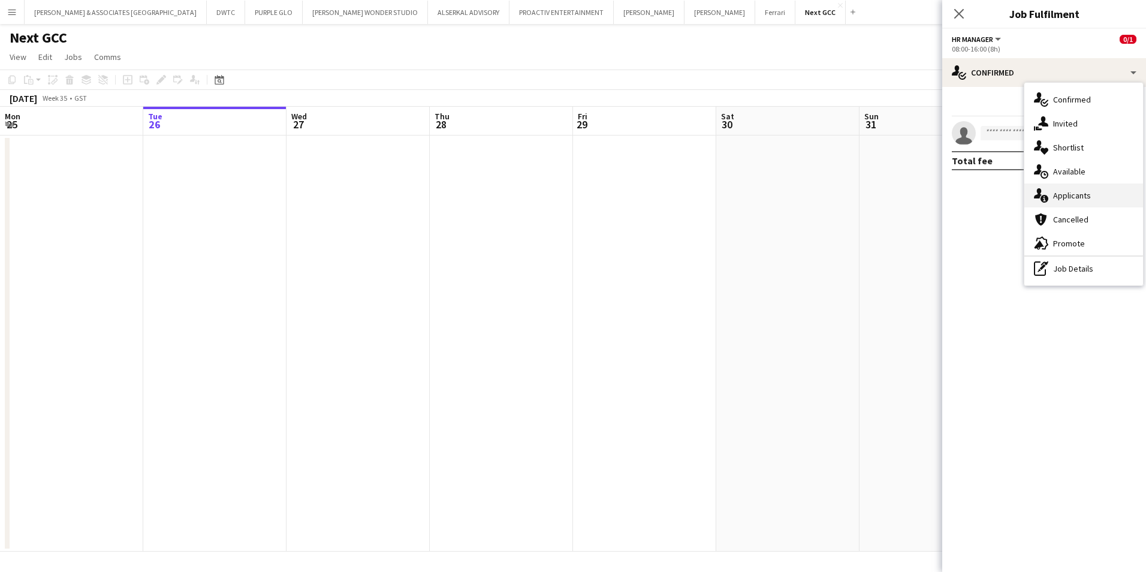
click at [1078, 201] on div "single-neutral-actions-information Applicants" at bounding box center [1083, 195] width 119 height 24
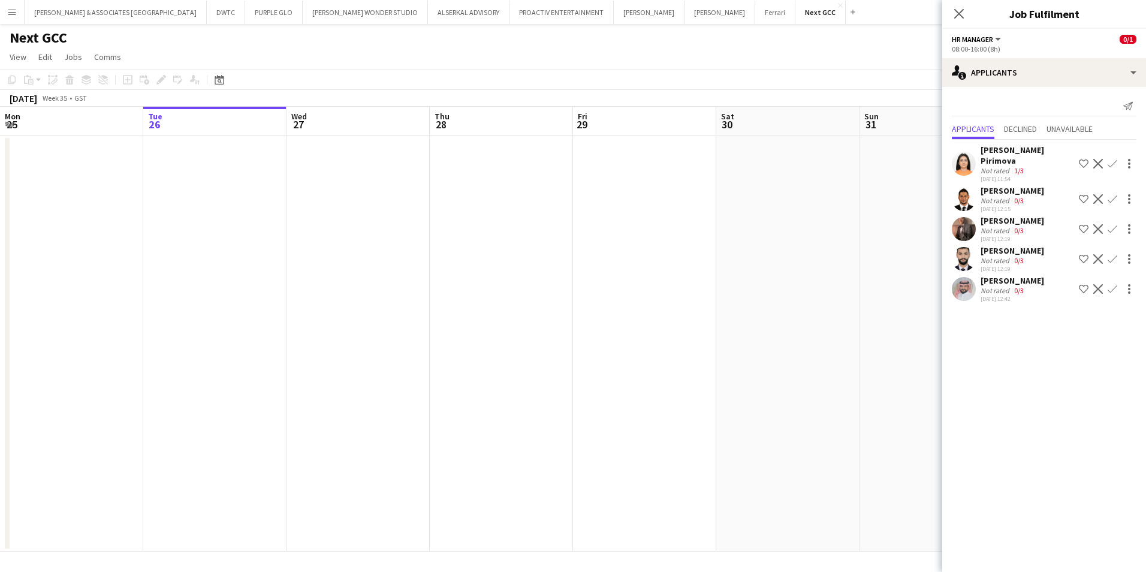
click at [1019, 153] on div "[PERSON_NAME] Pirimova" at bounding box center [1028, 155] width 94 height 22
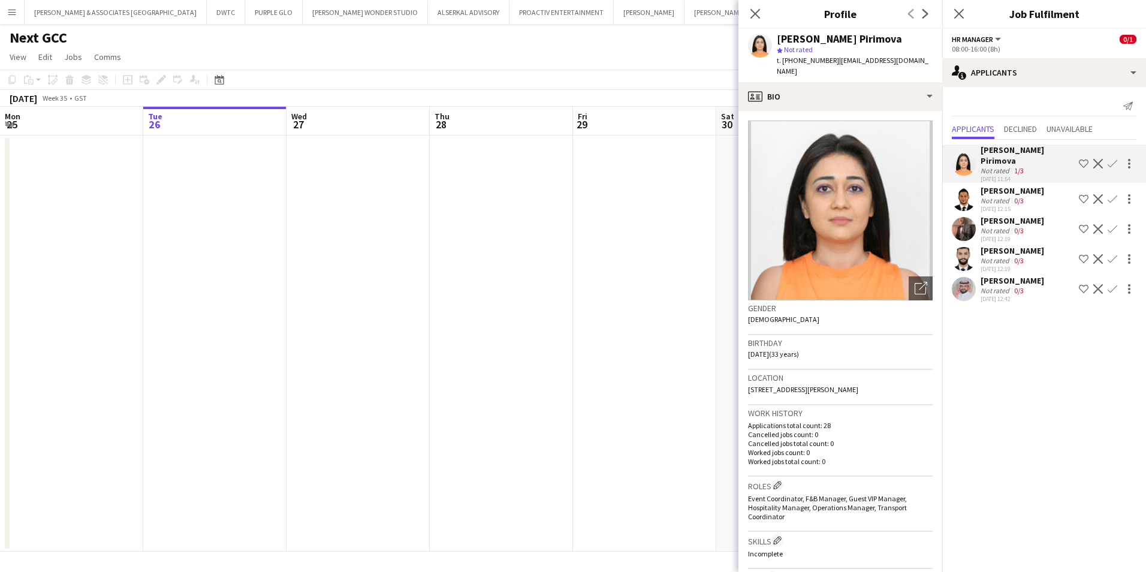
click at [1039, 185] on div "[PERSON_NAME] Not rated 0/3 [DATE] 12:15 Shortlist crew Decline Confirm" at bounding box center [1044, 199] width 204 height 28
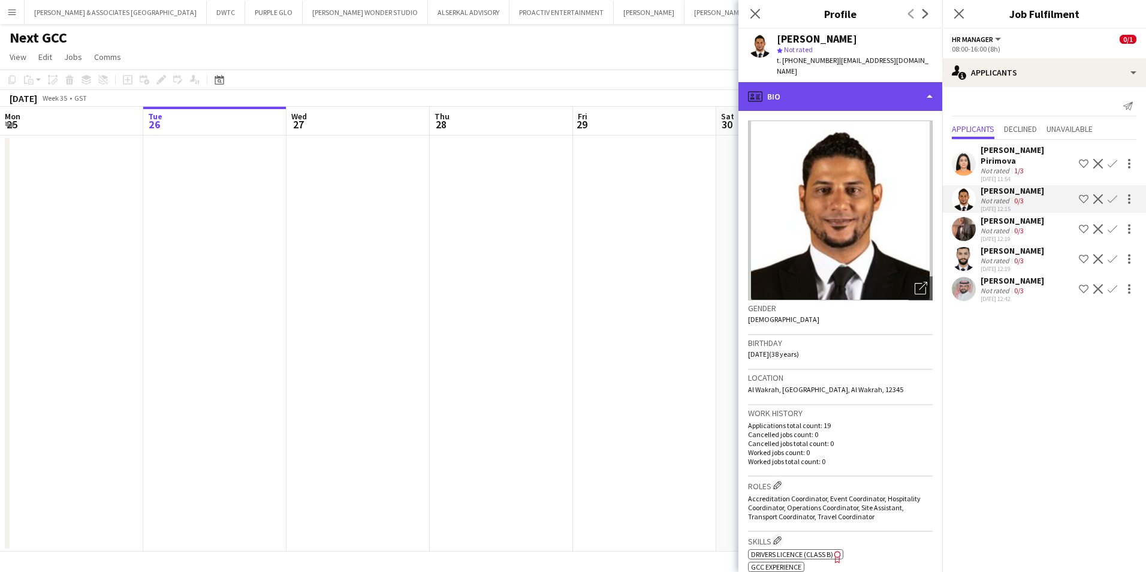
click at [899, 85] on div "profile Bio" at bounding box center [840, 96] width 204 height 29
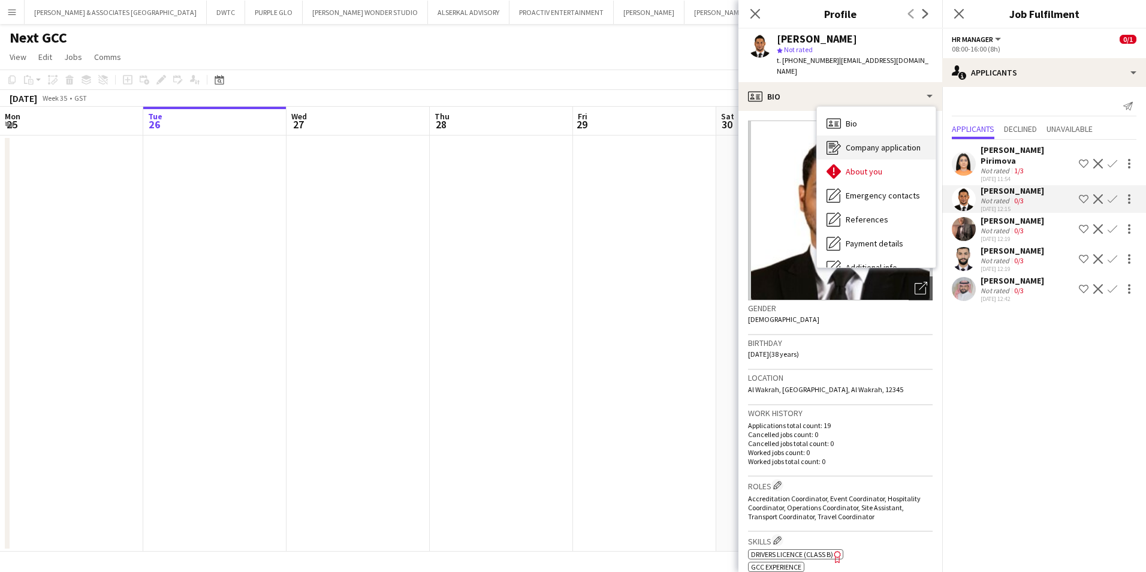
click at [896, 144] on div "Company application Company application" at bounding box center [876, 147] width 119 height 24
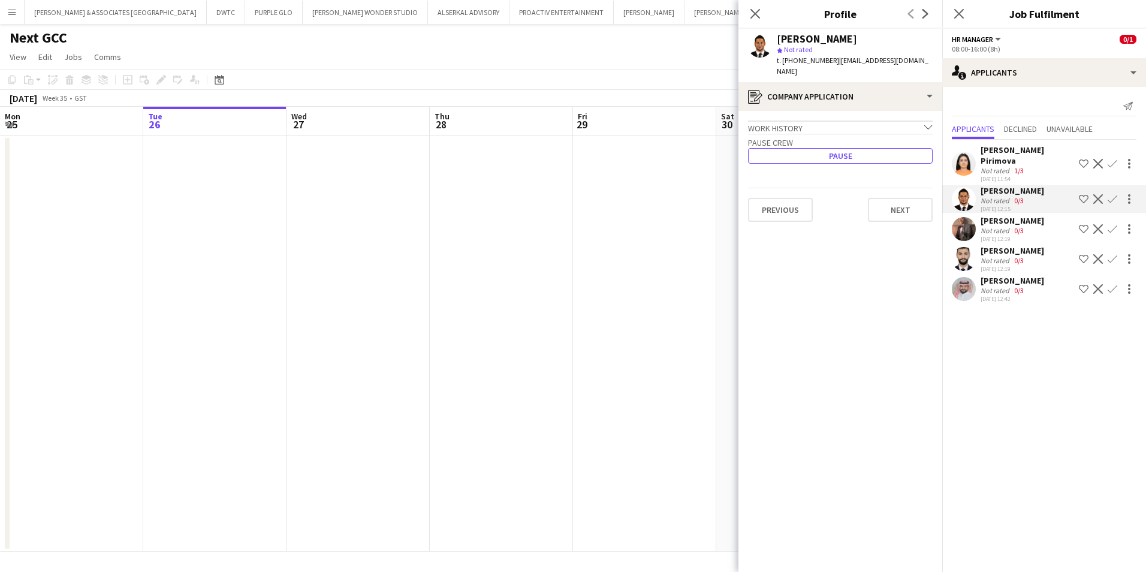
click at [896, 148] on button "Pause" at bounding box center [840, 156] width 185 height 16
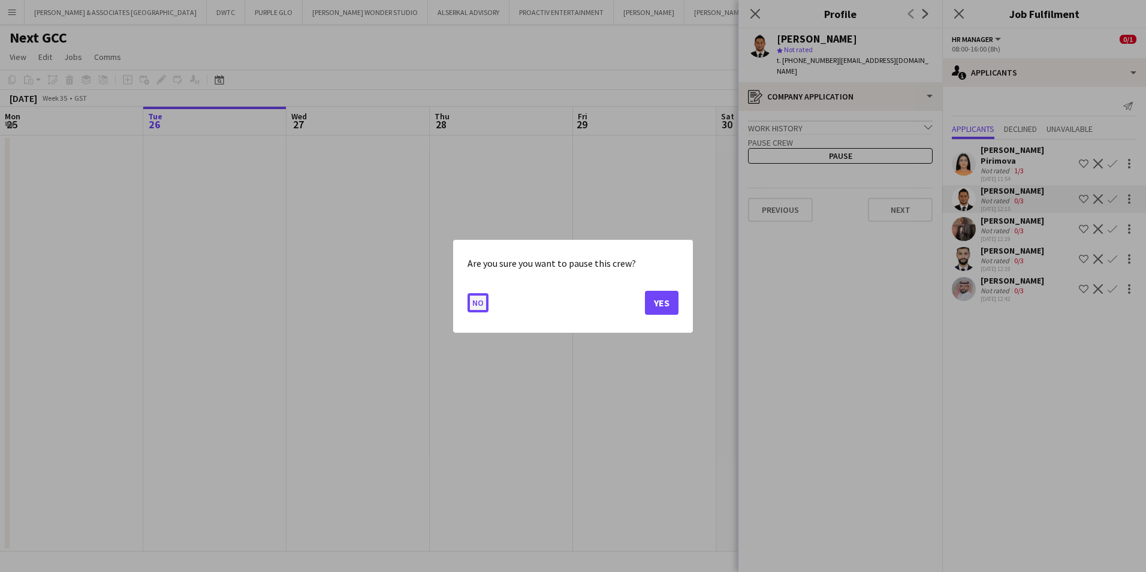
click at [468, 306] on button "No" at bounding box center [478, 302] width 21 height 19
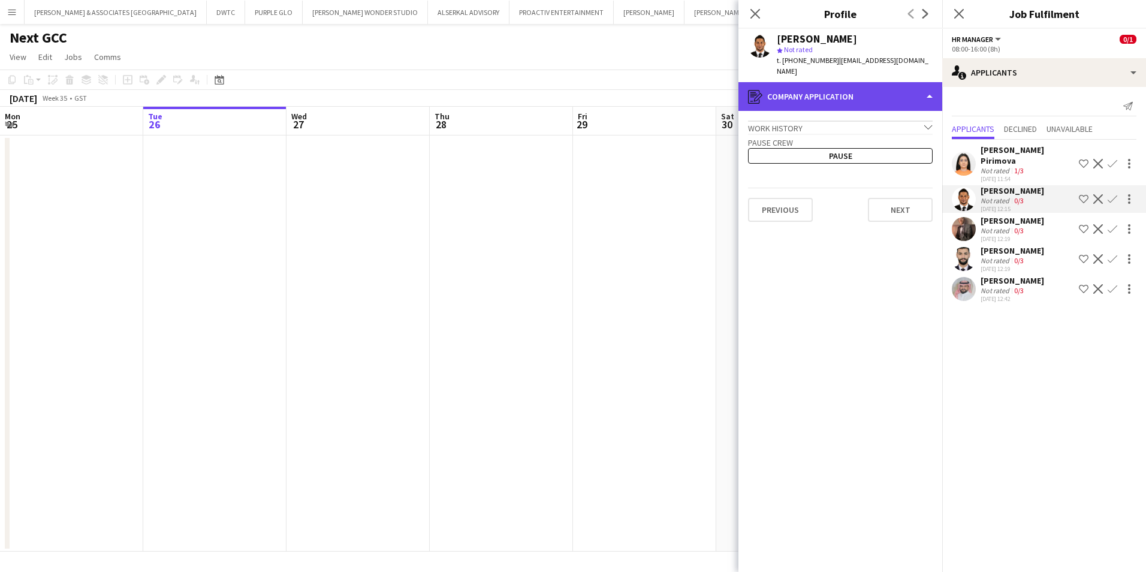
click at [884, 95] on div "register Company application" at bounding box center [840, 96] width 204 height 29
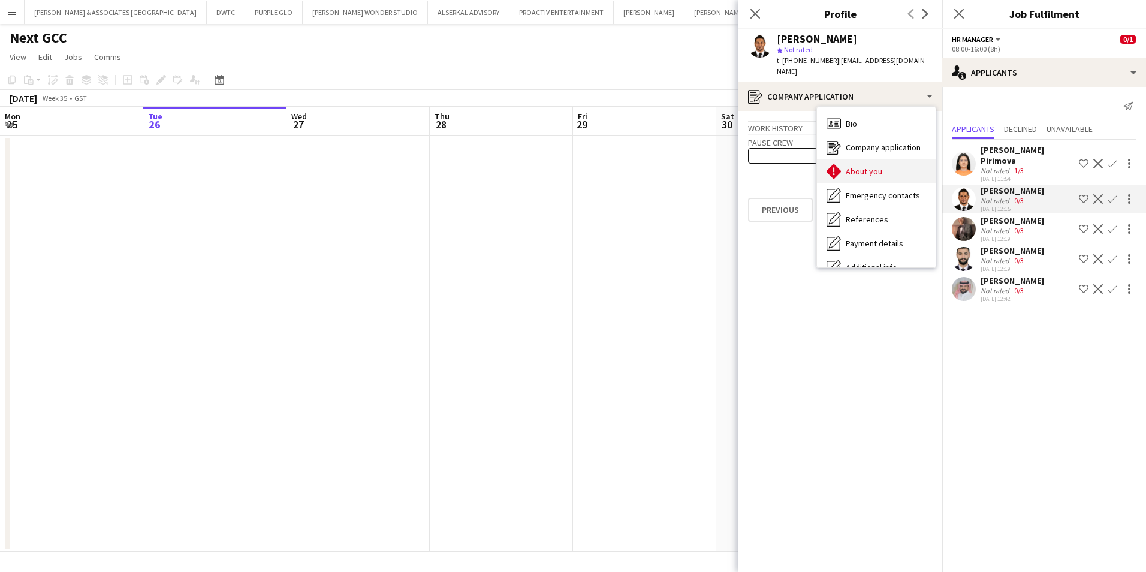
click at [885, 164] on div "About you About you" at bounding box center [876, 171] width 119 height 24
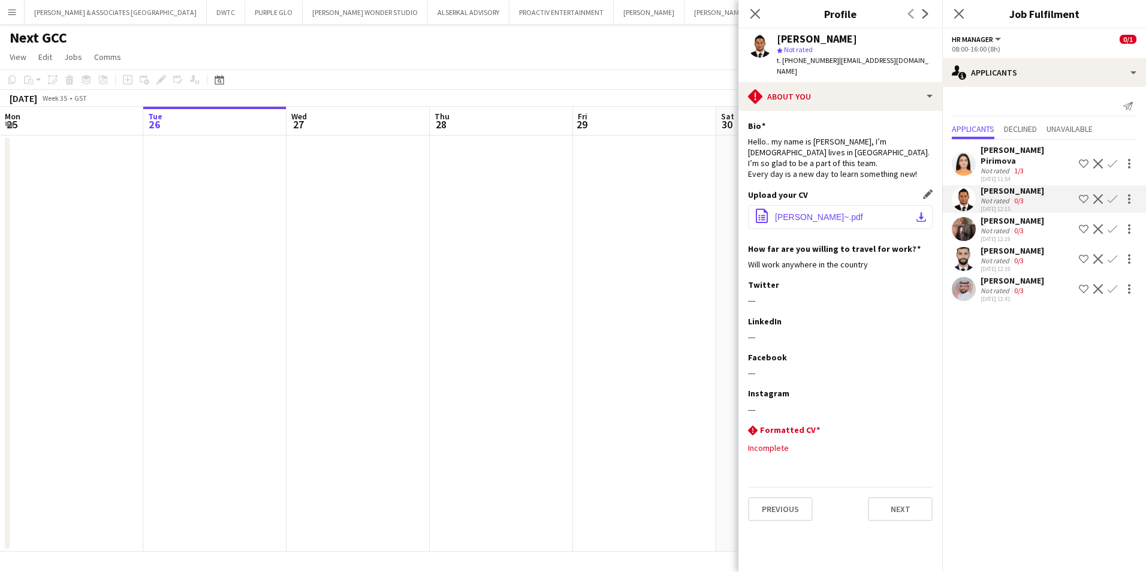
click at [831, 212] on span "[PERSON_NAME]~.pdf" at bounding box center [819, 217] width 88 height 10
click at [1099, 194] on app-icon "Decline" at bounding box center [1098, 199] width 10 height 10
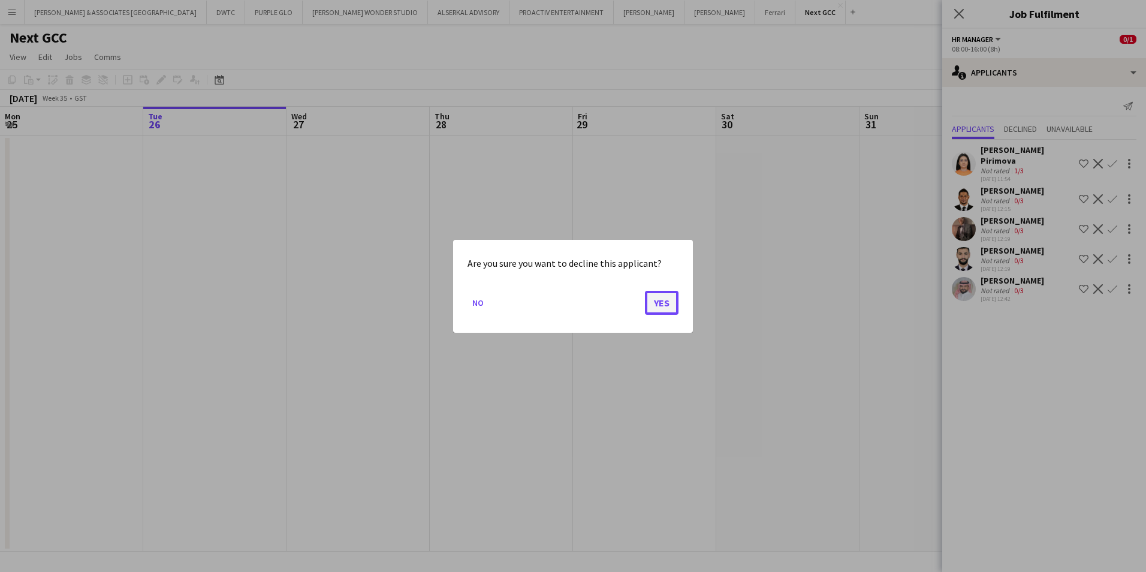
click at [667, 304] on button "Yes" at bounding box center [662, 302] width 34 height 24
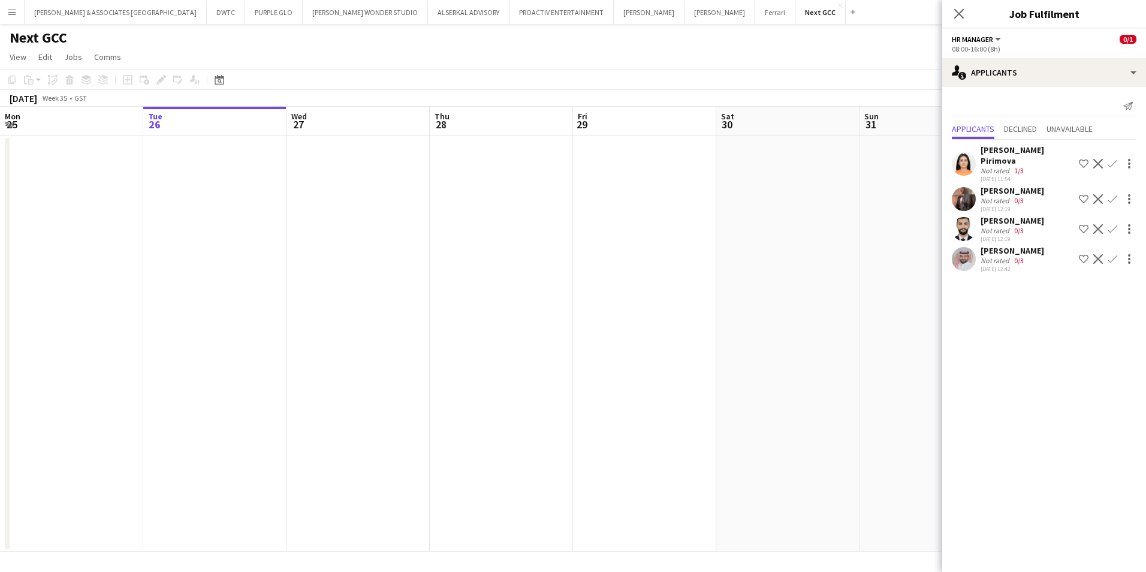
click at [1020, 185] on div "[PERSON_NAME]" at bounding box center [1013, 190] width 64 height 11
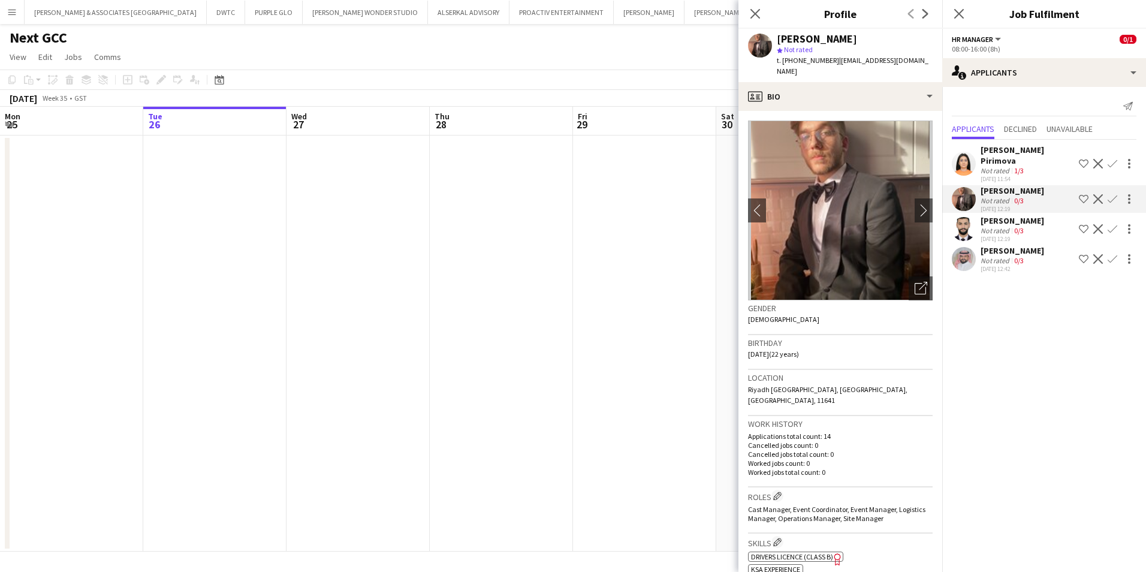
click at [1098, 194] on app-icon "Decline" at bounding box center [1098, 199] width 10 height 10
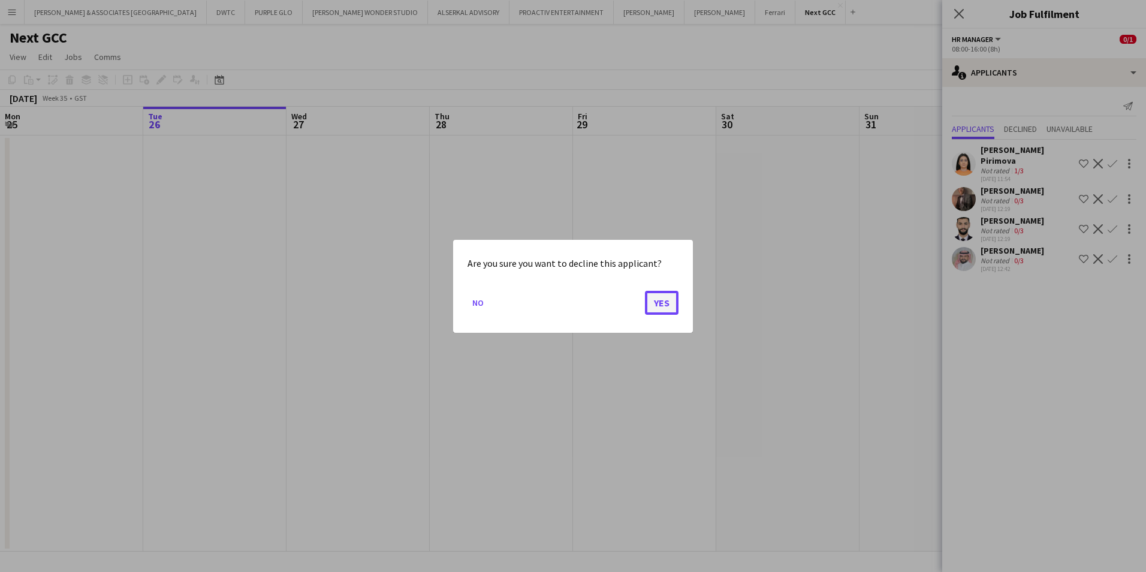
click at [665, 310] on button "Yes" at bounding box center [662, 302] width 34 height 24
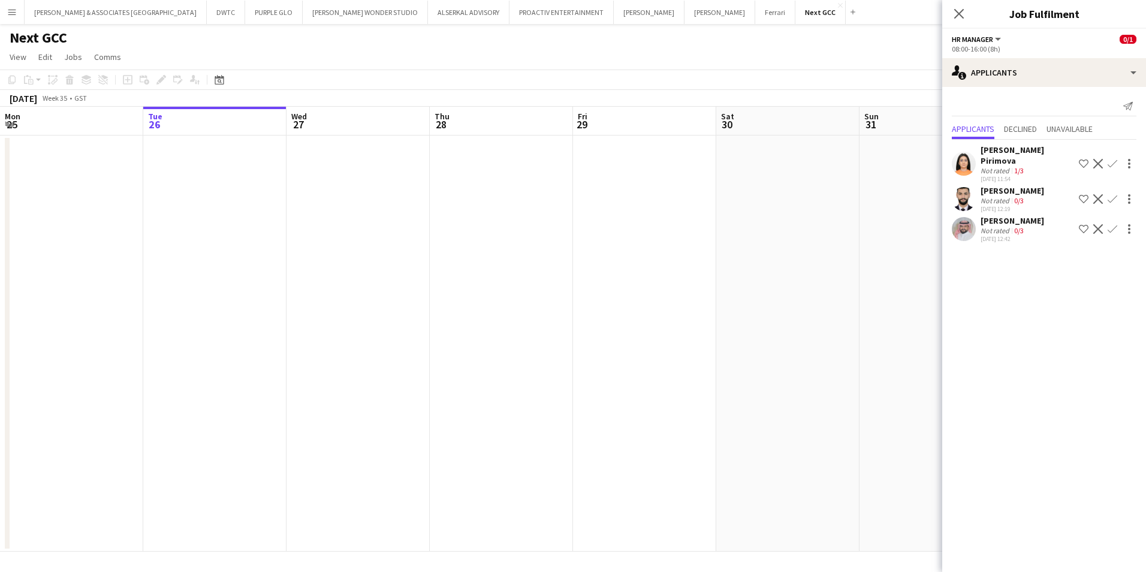
click at [1027, 185] on div "[PERSON_NAME]" at bounding box center [1013, 190] width 64 height 11
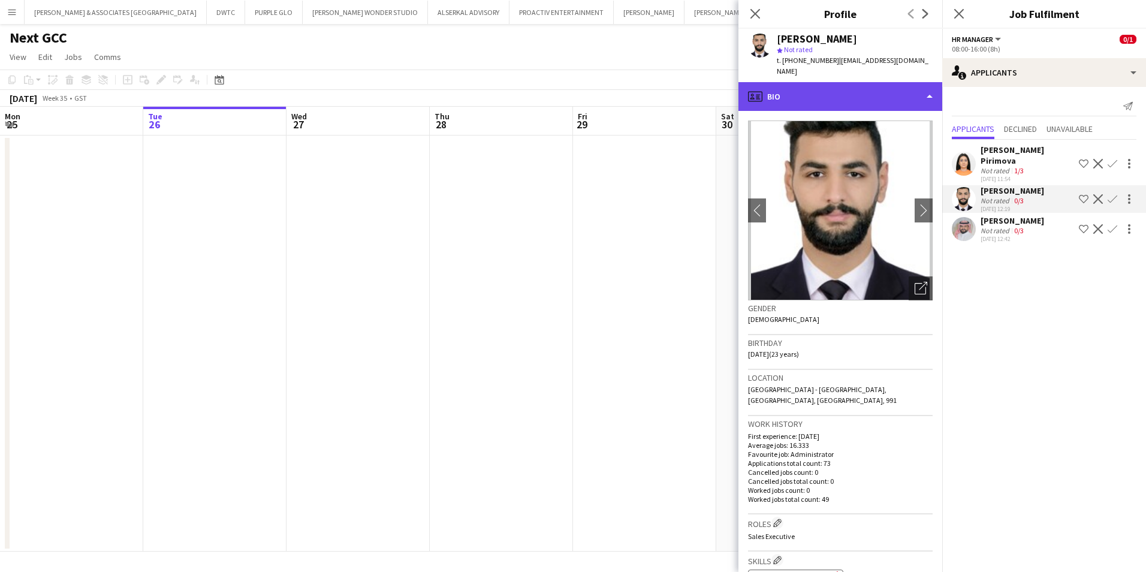
click at [849, 85] on div "profile Bio" at bounding box center [840, 96] width 204 height 29
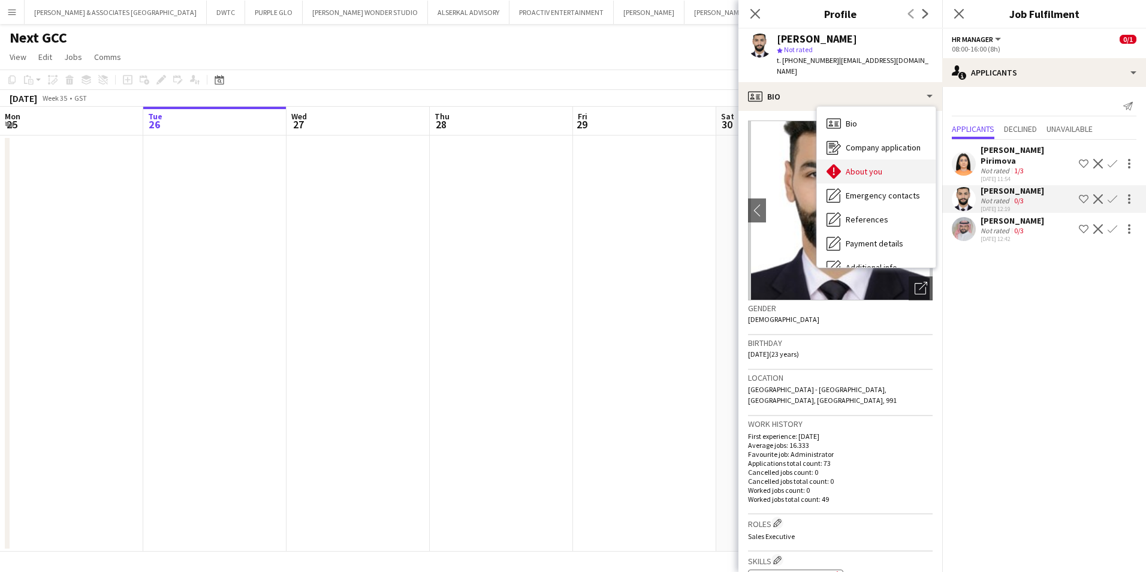
click at [887, 161] on div "About you About you" at bounding box center [876, 171] width 119 height 24
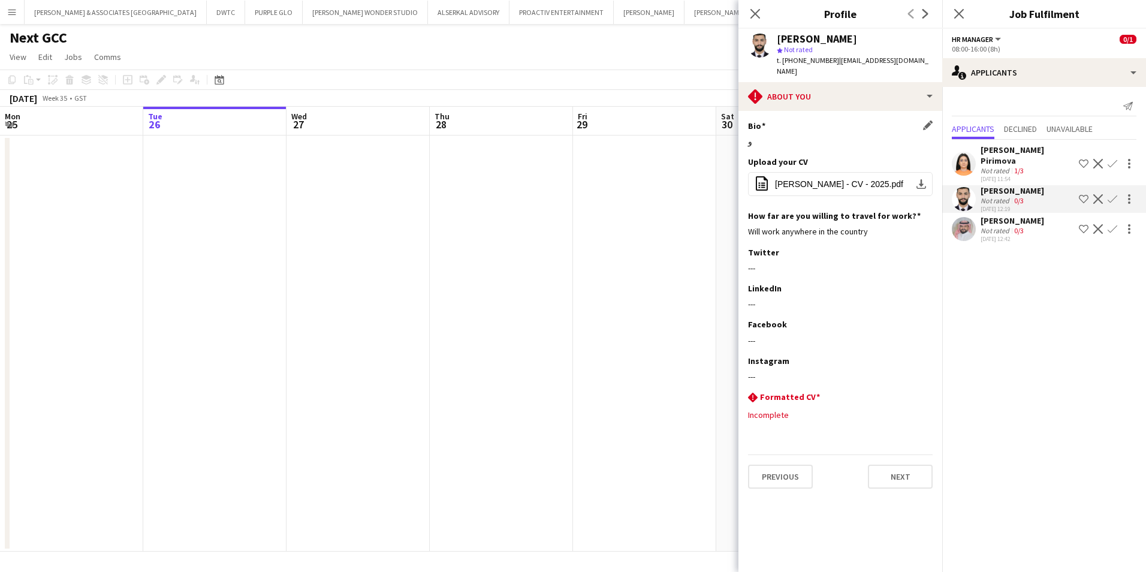
click at [835, 120] on div "Bio Edit this field" at bounding box center [840, 125] width 185 height 11
click at [823, 179] on span "[PERSON_NAME] - CV - 2025.pdf" at bounding box center [839, 184] width 128 height 10
click at [92, 13] on button "[PERSON_NAME] & ASSOCIATES UAE Close" at bounding box center [116, 12] width 182 height 23
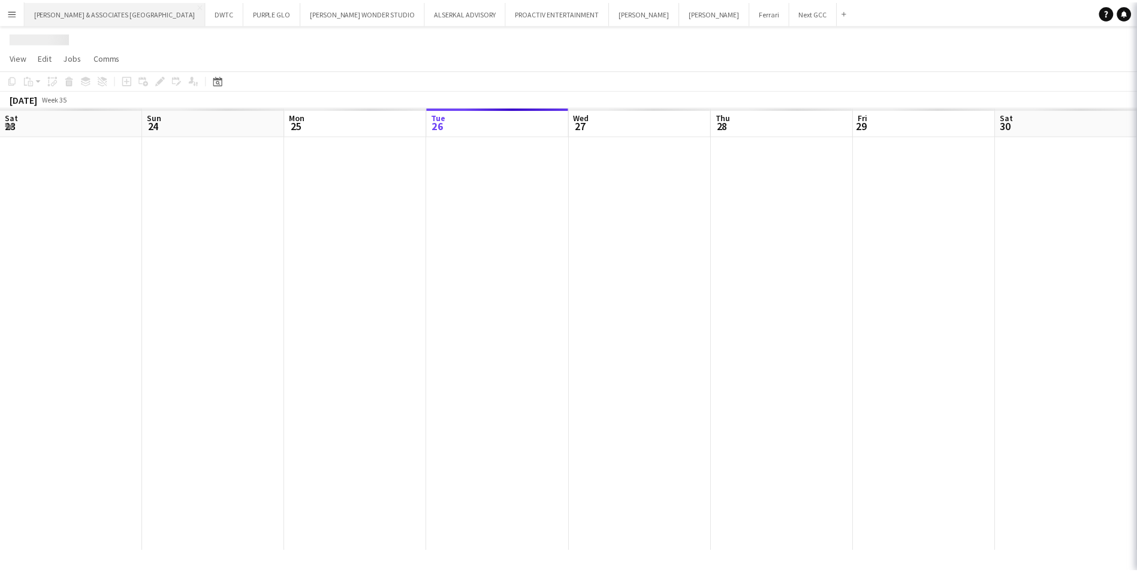
scroll to position [0, 287]
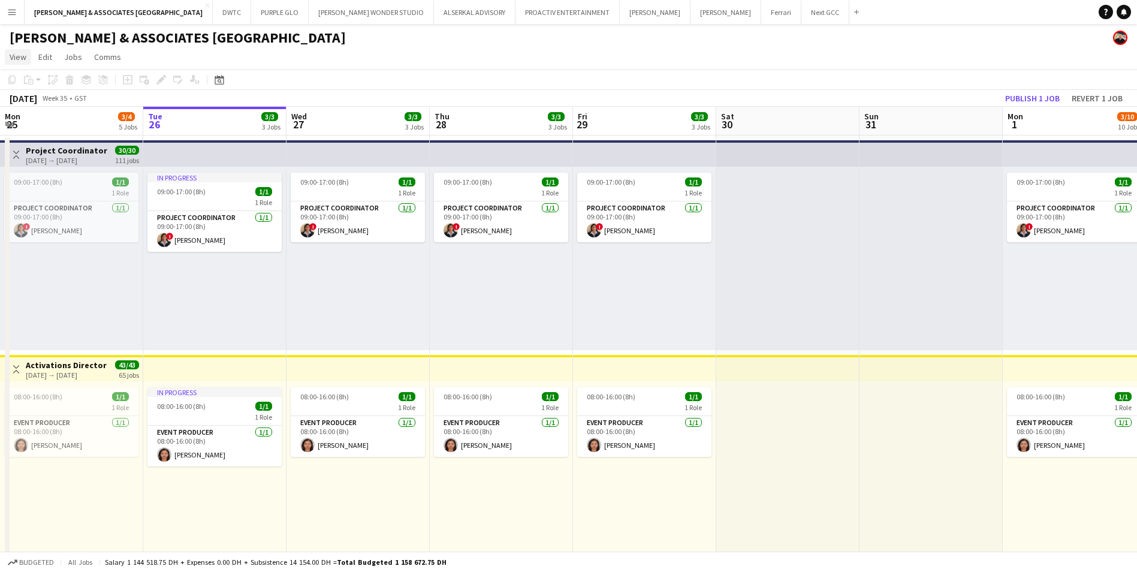
click at [23, 56] on span "View" at bounding box center [18, 57] width 17 height 11
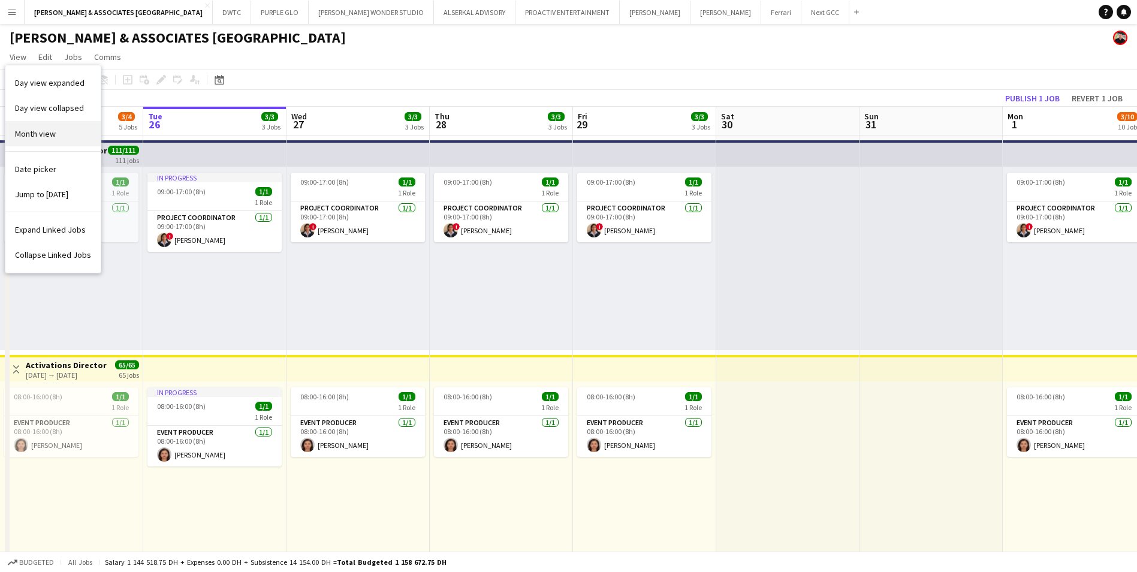
click at [30, 137] on span "Month view" at bounding box center [35, 133] width 41 height 11
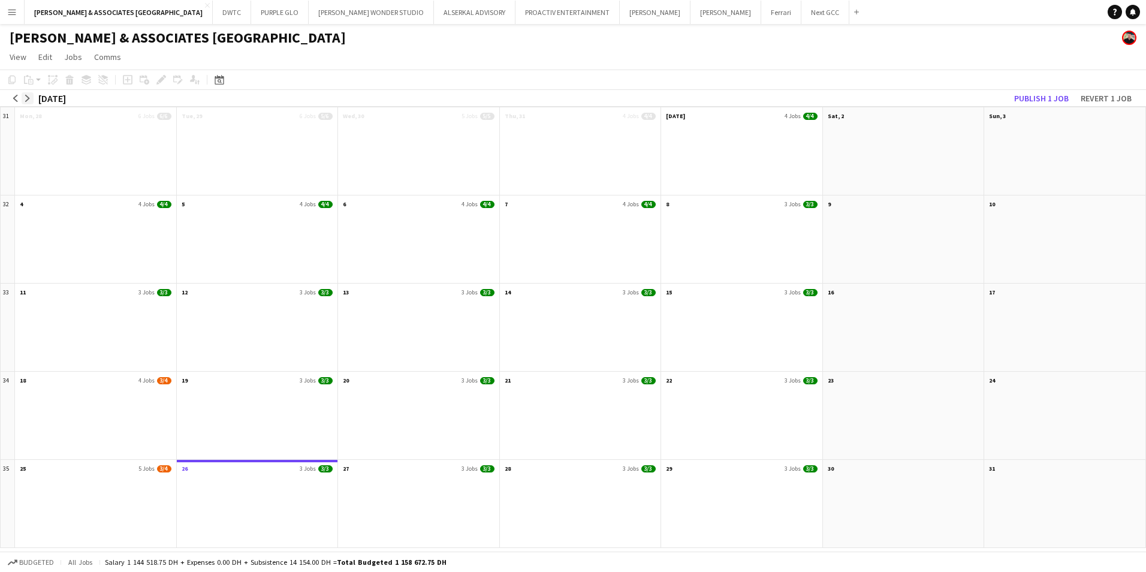
click at [28, 98] on app-icon "arrow-right" at bounding box center [27, 98] width 7 height 7
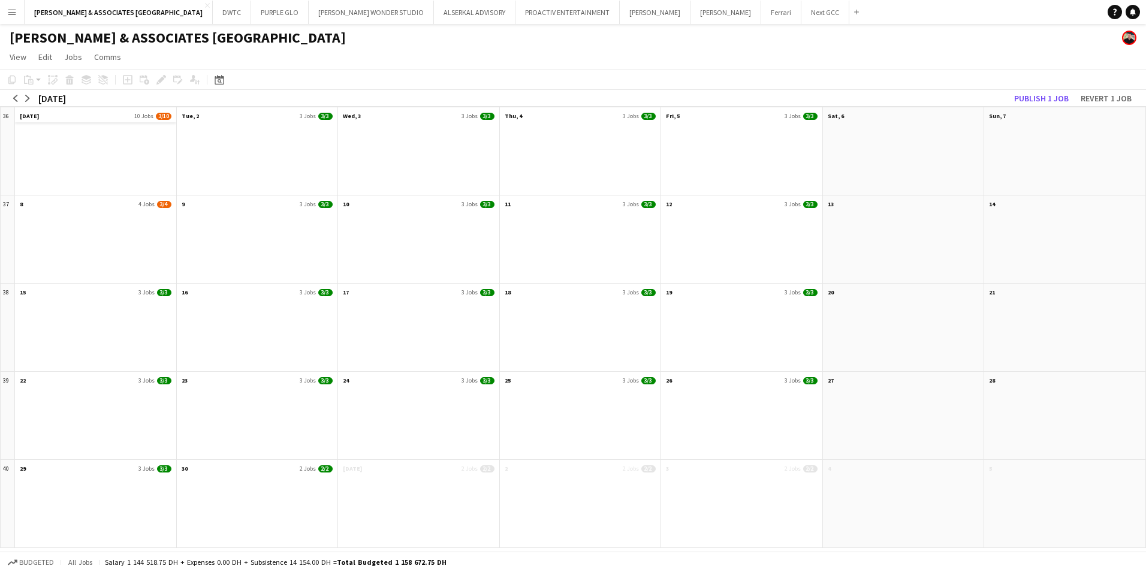
click at [53, 120] on app-month-view-date-header "[DATE] Jobs 3/10" at bounding box center [95, 114] width 161 height 15
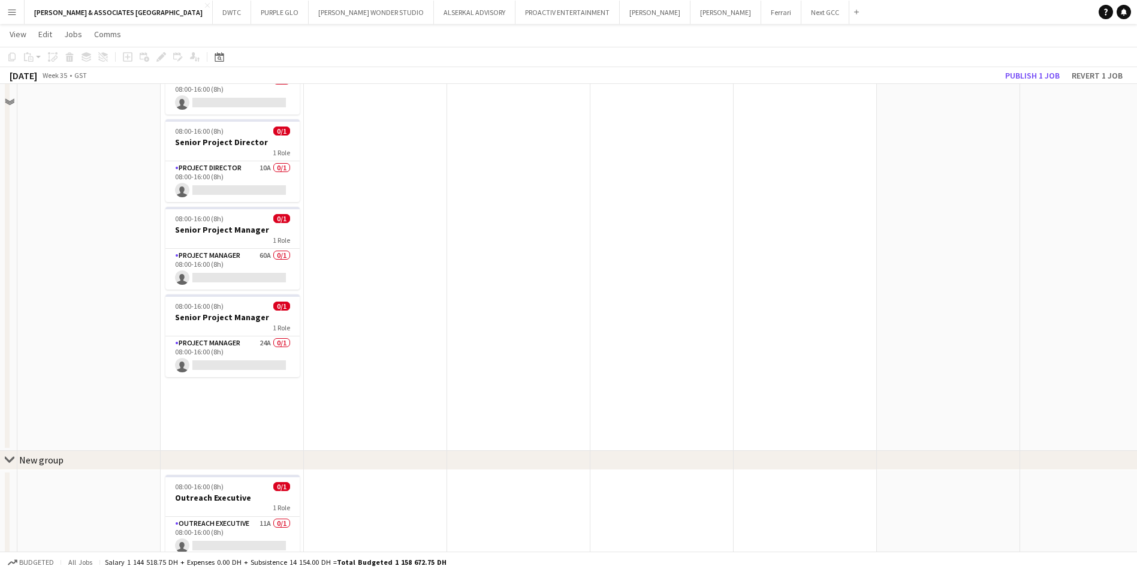
scroll to position [483, 0]
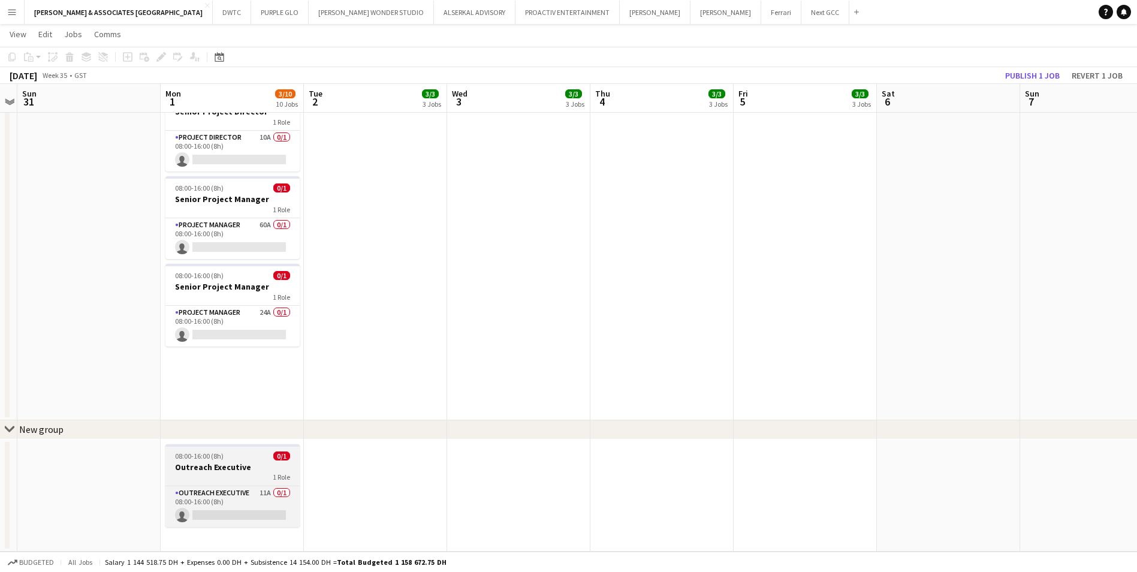
click at [251, 473] on div "1 Role" at bounding box center [232, 477] width 134 height 10
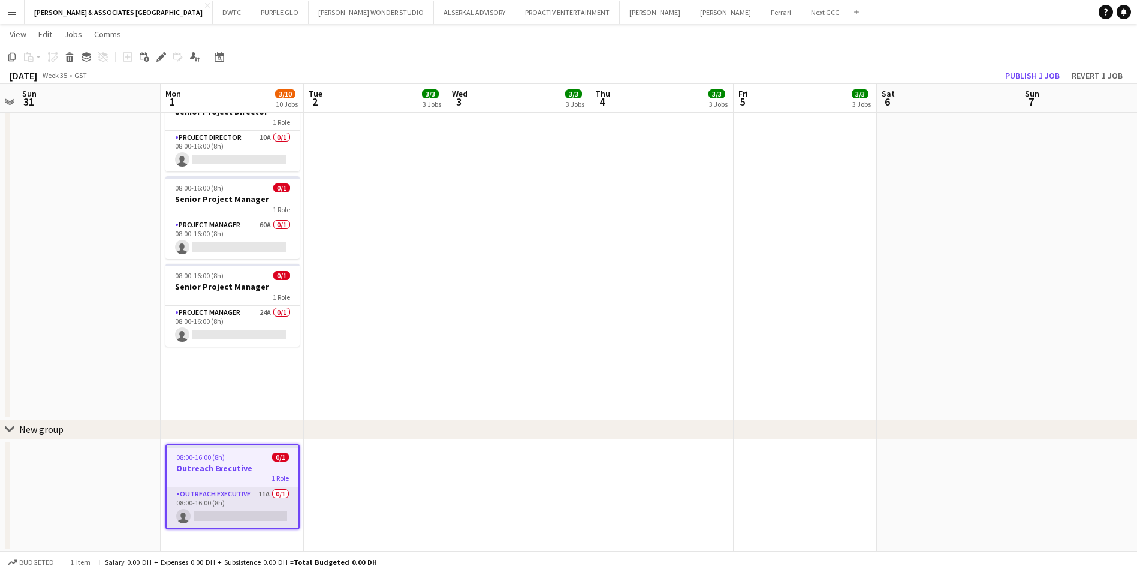
click at [246, 501] on app-card-role "Outreach Executive 11A 0/1 08:00-16:00 (8h) single-neutral-actions" at bounding box center [233, 507] width 132 height 41
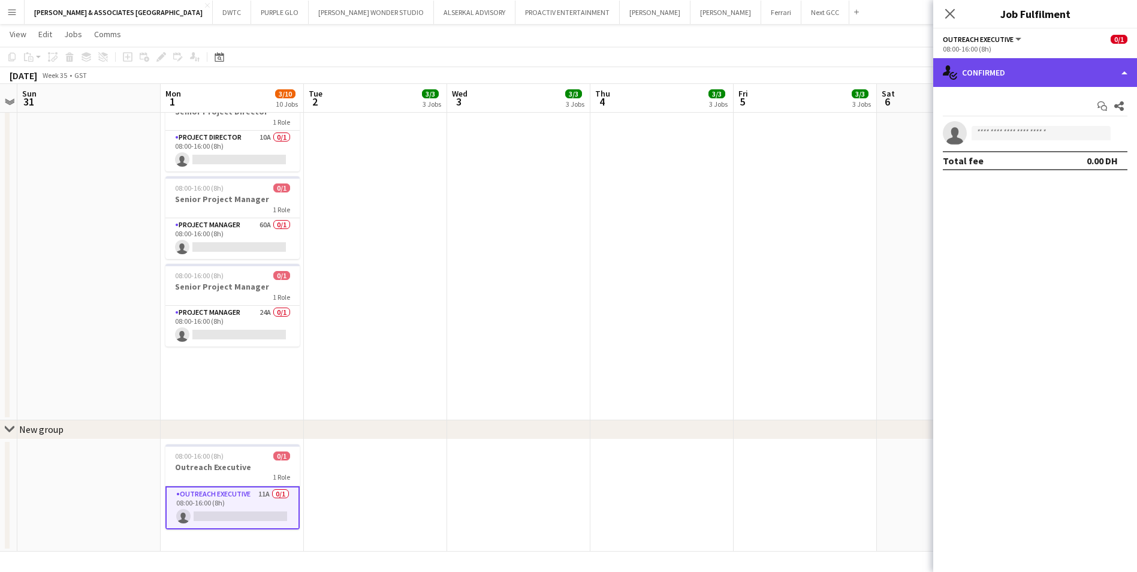
click at [1082, 77] on div "single-neutral-actions-check-2 Confirmed" at bounding box center [1035, 72] width 204 height 29
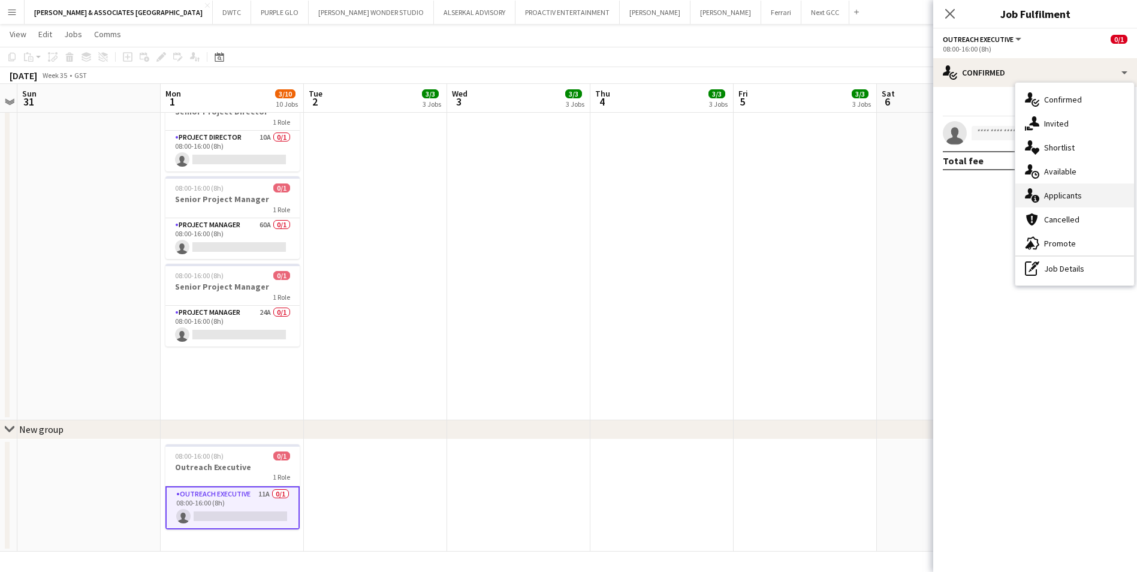
click at [1084, 197] on div "single-neutral-actions-information Applicants" at bounding box center [1074, 195] width 119 height 24
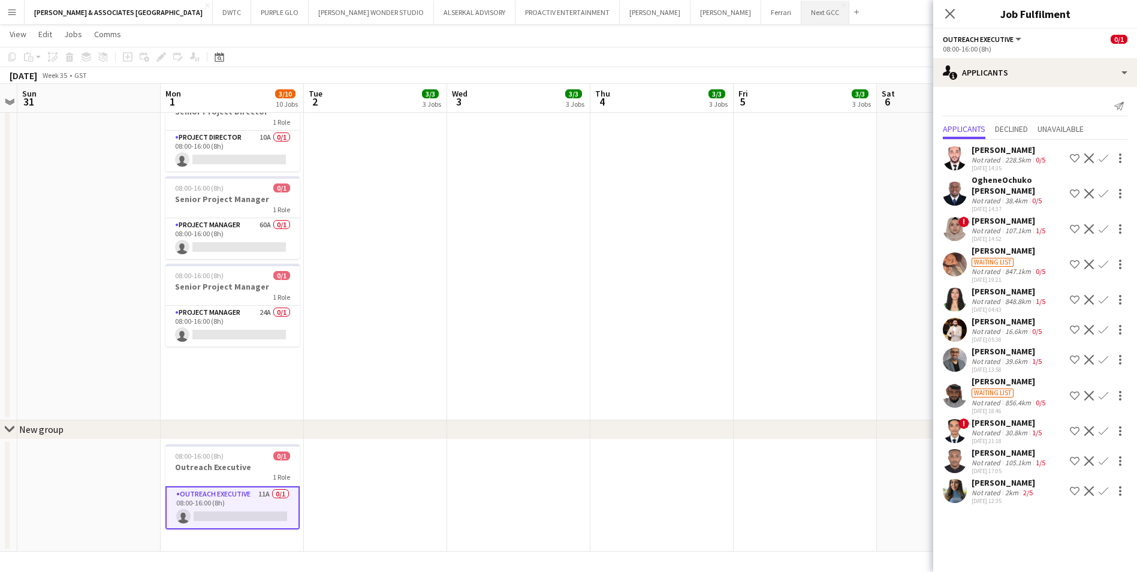
click at [801, 11] on button "Next GCC Close" at bounding box center [825, 12] width 48 height 23
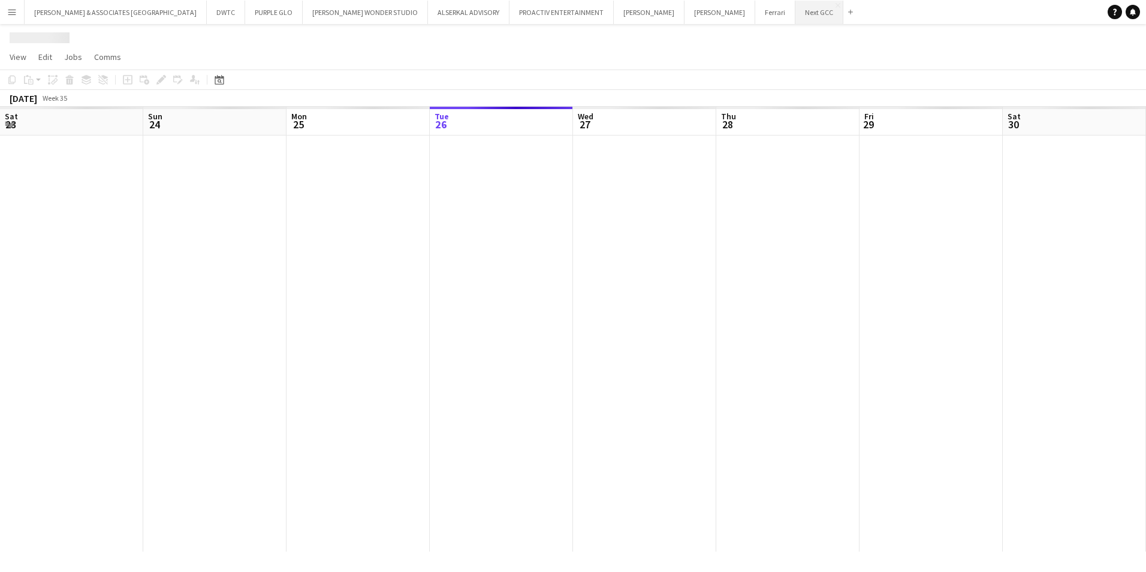
scroll to position [0, 287]
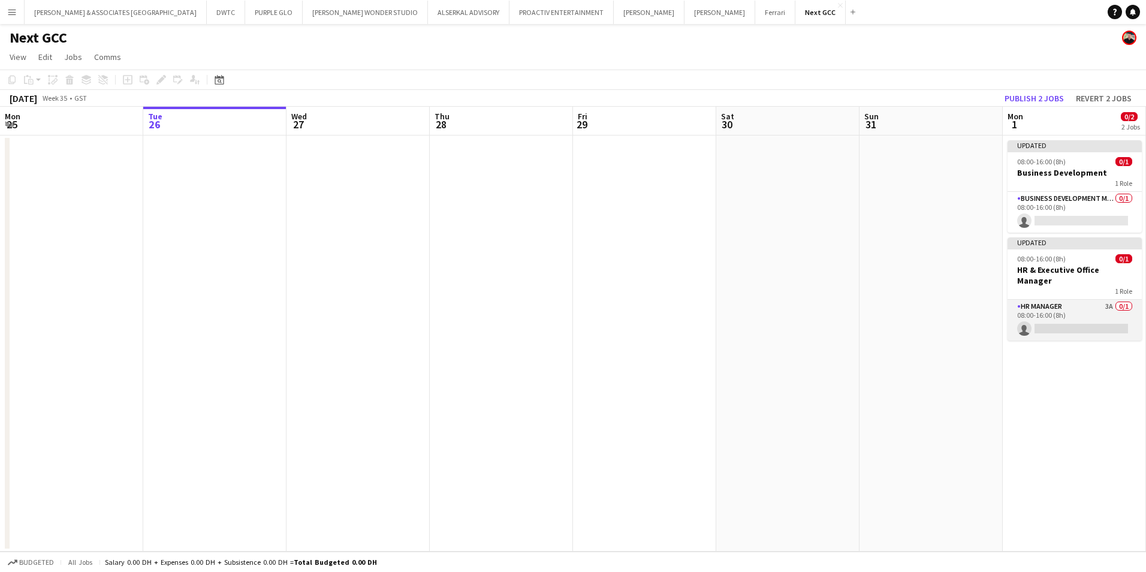
click at [1081, 300] on app-card-role "HR Manager 3A 0/1 08:00-16:00 (8h) single-neutral-actions" at bounding box center [1075, 320] width 134 height 41
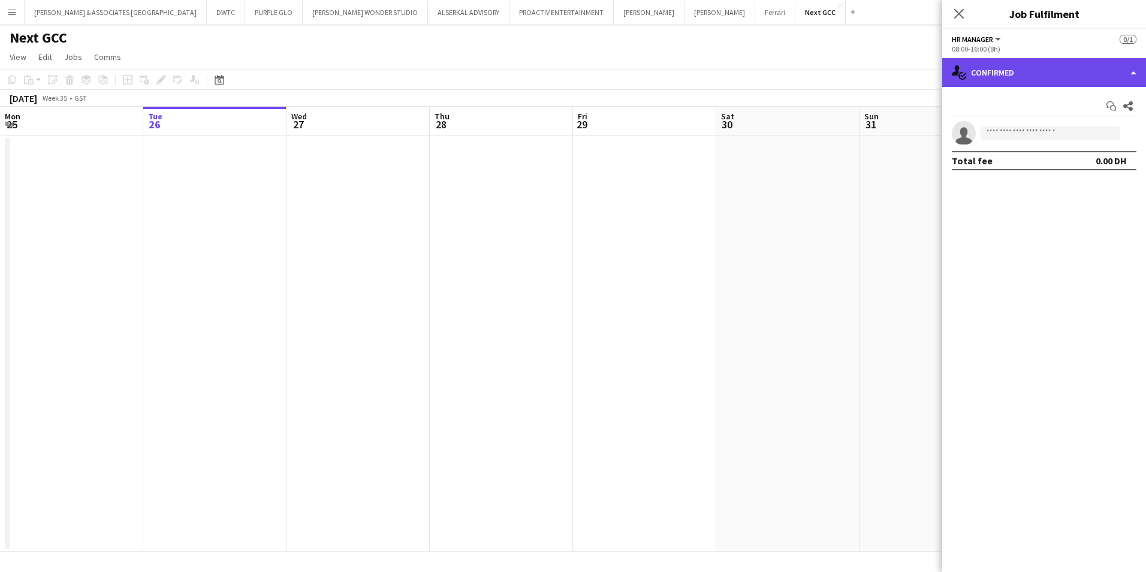
click at [989, 65] on div "single-neutral-actions-check-2 Confirmed" at bounding box center [1044, 72] width 204 height 29
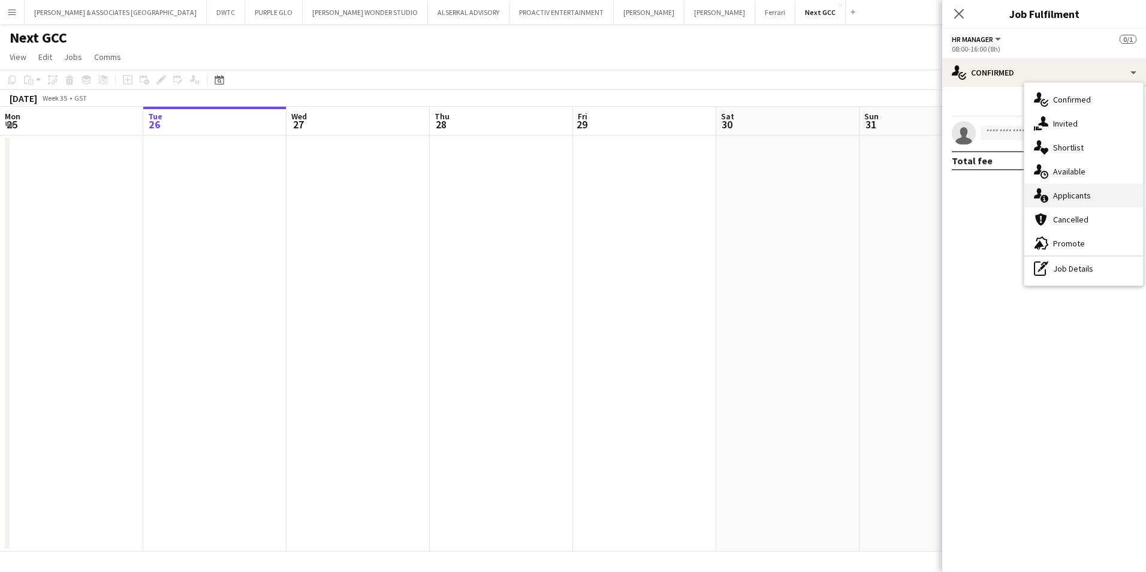
click at [1095, 195] on div "single-neutral-actions-information Applicants" at bounding box center [1083, 195] width 119 height 24
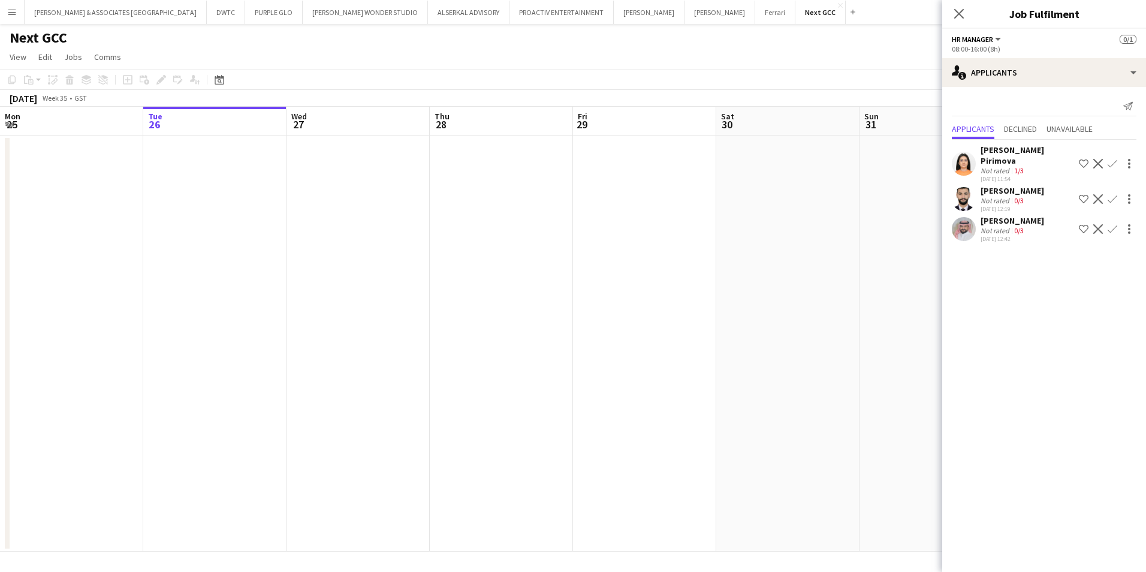
click at [1019, 154] on div "[PERSON_NAME] Pirimova" at bounding box center [1028, 155] width 94 height 22
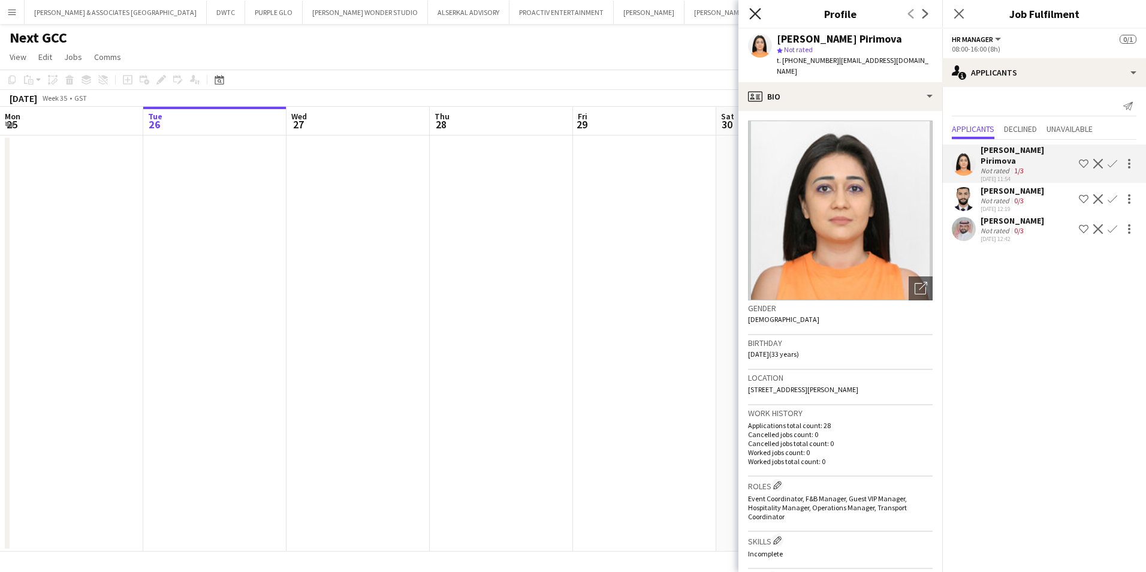
click at [750, 9] on icon at bounding box center [754, 13] width 11 height 11
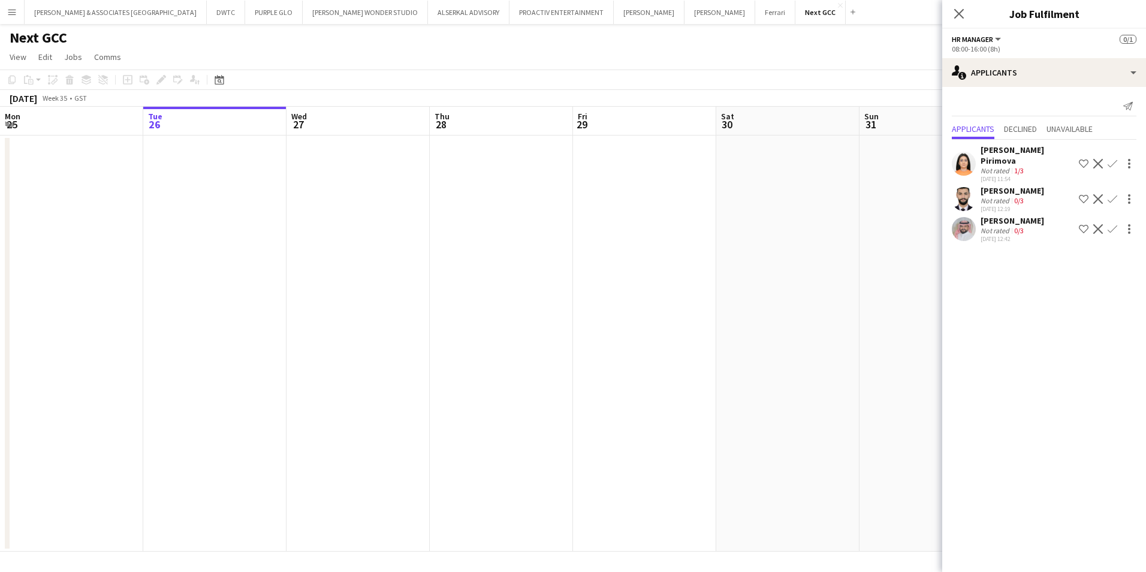
click at [692, 44] on div "Next GCC" at bounding box center [573, 35] width 1146 height 23
